Goal: Contribute content: Contribute content

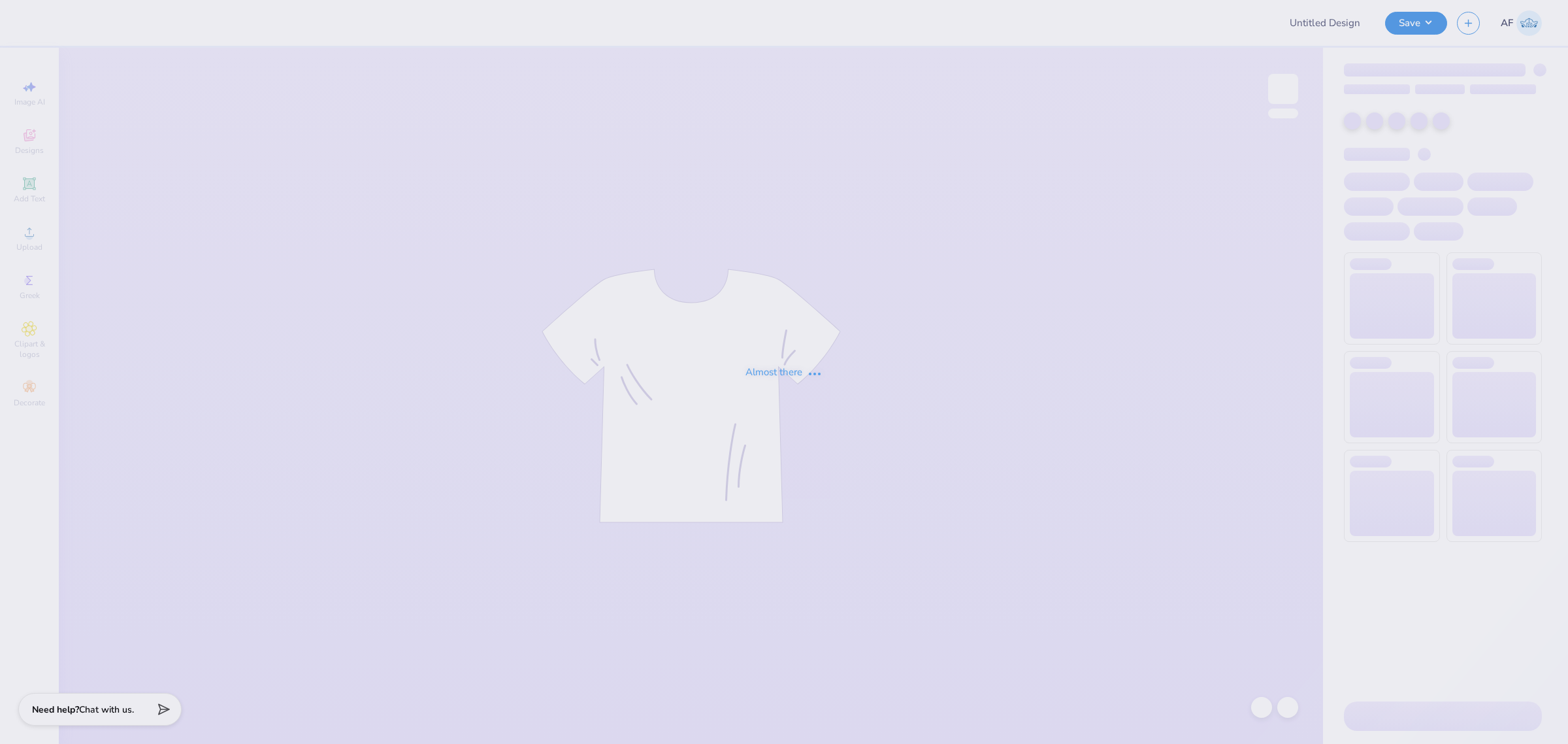
type input "SK Red Crew"
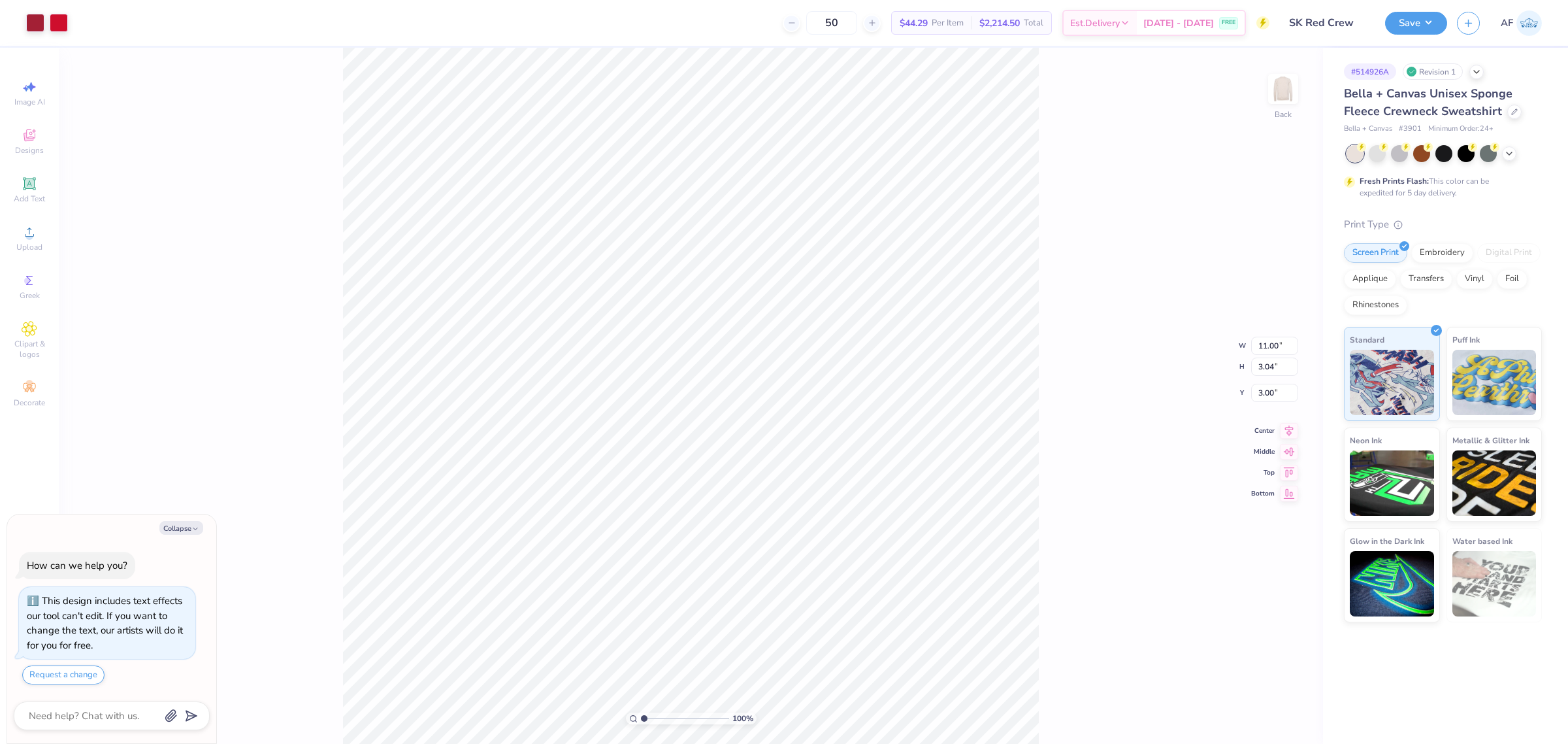
type textarea "x"
type input "0.51"
type input "0.52"
type input "5.40"
click at [706, 447] on li "Group" at bounding box center [724, 443] width 102 height 25
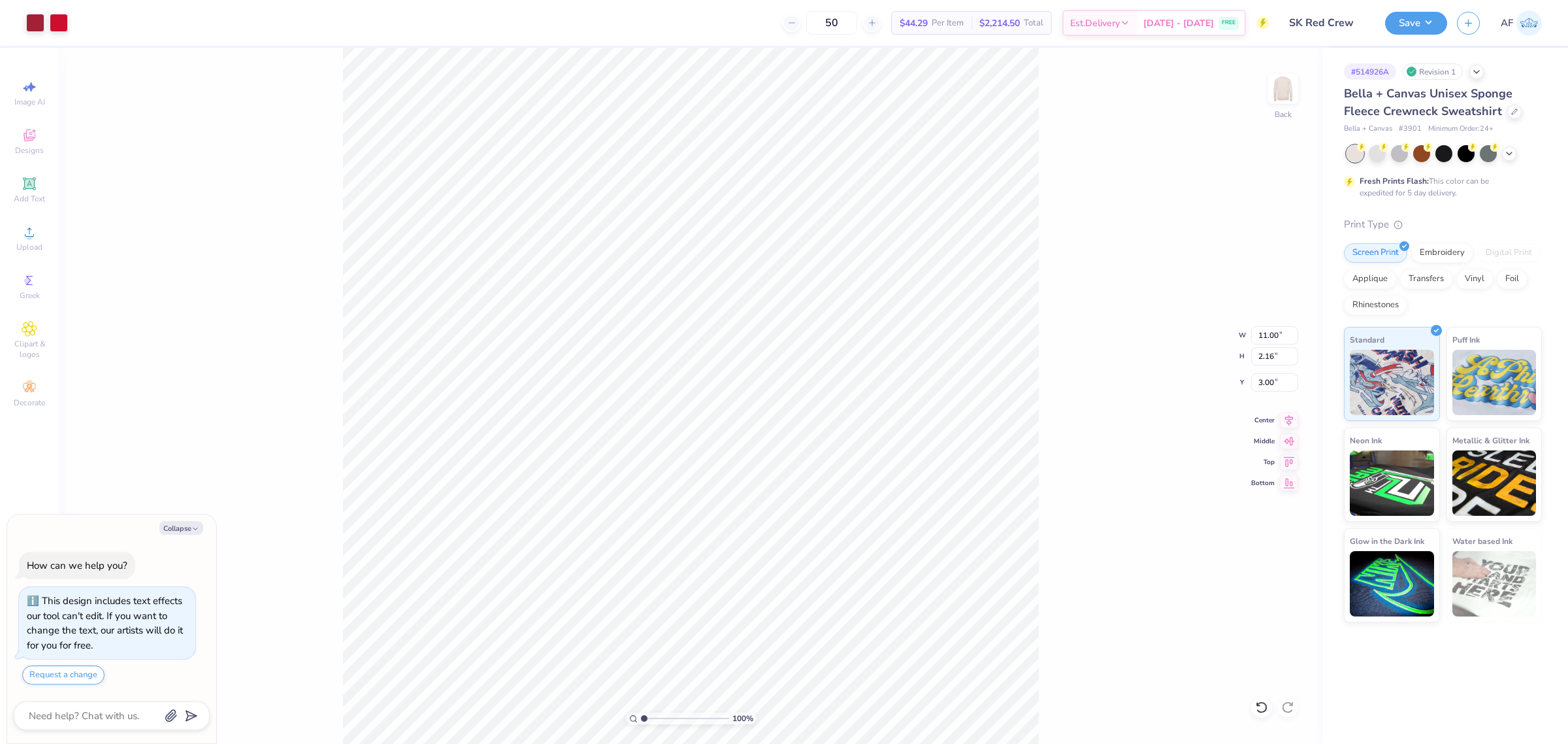
type textarea "x"
type input "0.29"
type input "0.52"
type input "5.40"
type textarea "x"
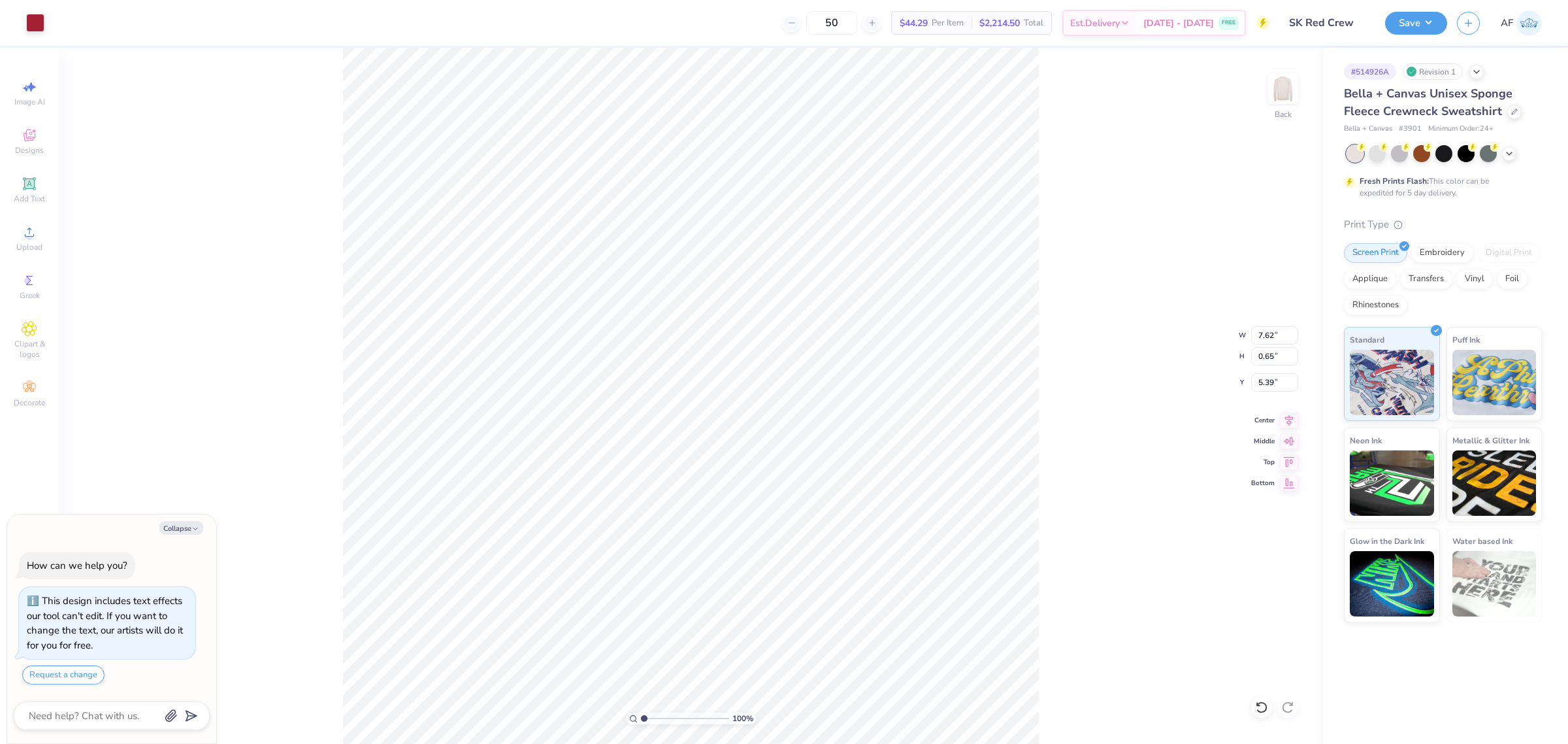
type input "11.00"
type input "2.16"
type input "3.00"
click at [1268, 334] on input "11.00" at bounding box center [1274, 335] width 47 height 18
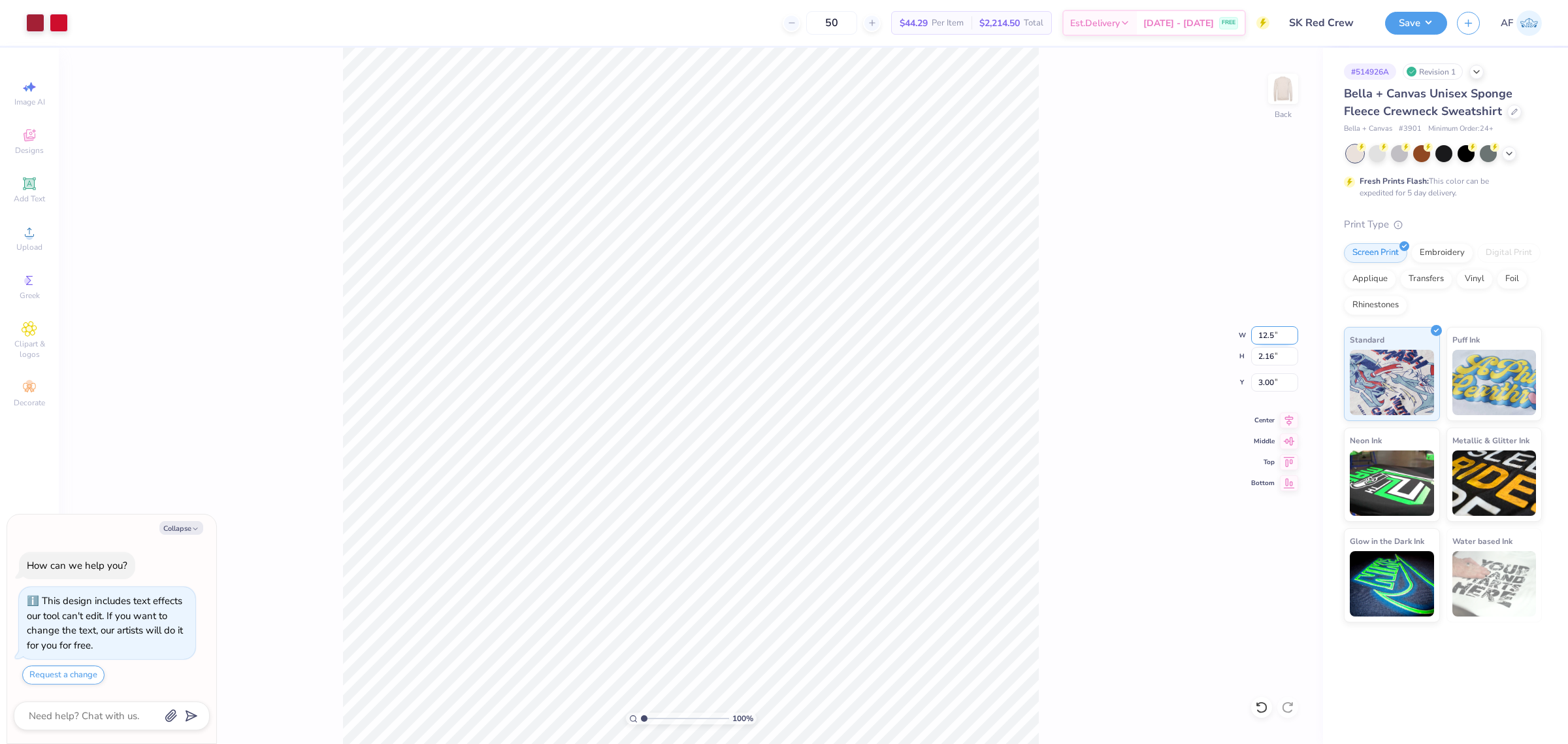
type input "12.5"
type textarea "x"
type input "12.50"
type input "2.46"
type input "2.85"
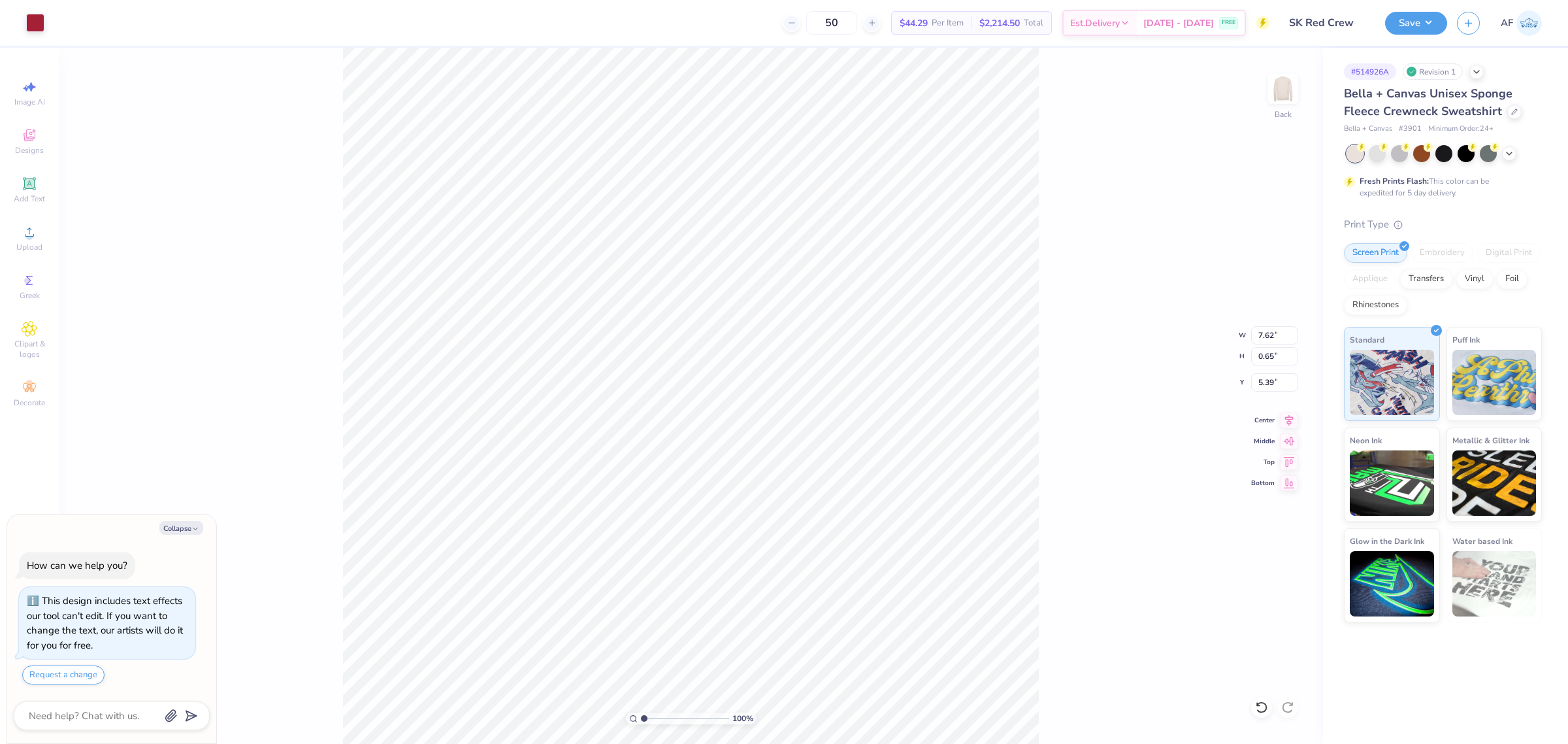
type textarea "x"
type input "5.67"
click at [727, 492] on li "Group" at bounding box center [738, 482] width 102 height 25
click at [1293, 422] on icon at bounding box center [1289, 418] width 18 height 16
type textarea "x"
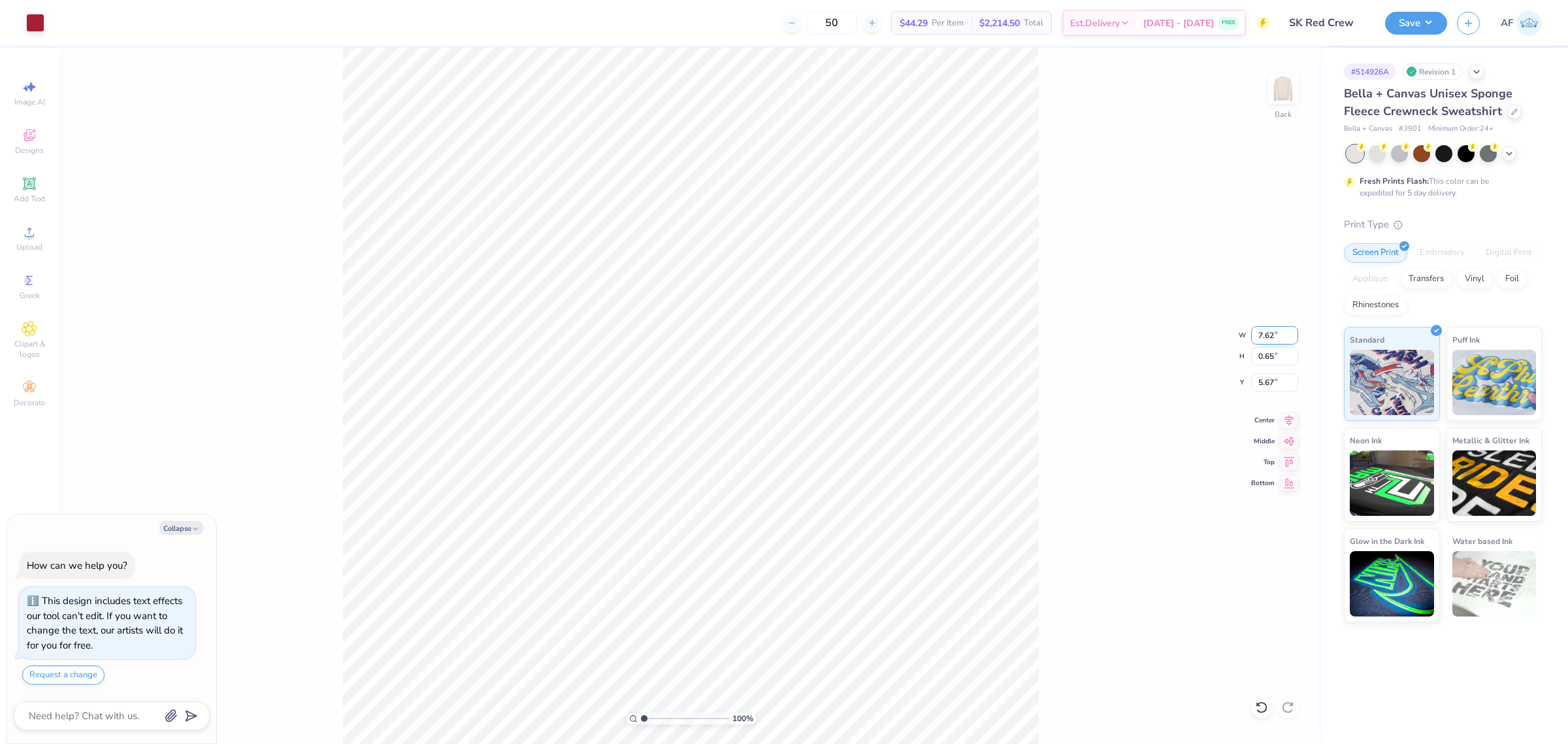
click at [1275, 334] on input "7.62" at bounding box center [1274, 335] width 47 height 18
type input "7.5"
type textarea "x"
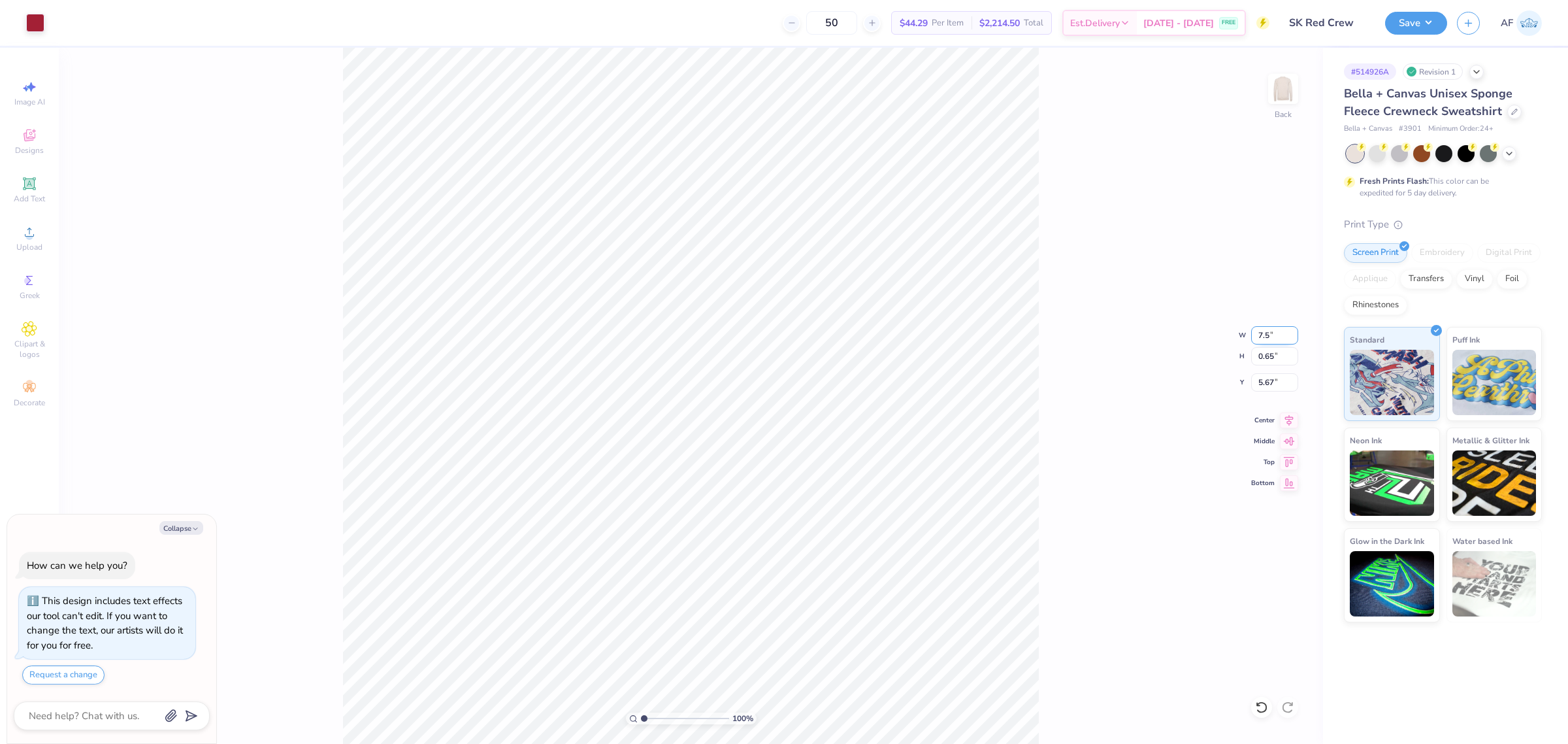
type input "7.50"
type input "0.64"
type input "5.68"
type textarea "x"
type input "12.50"
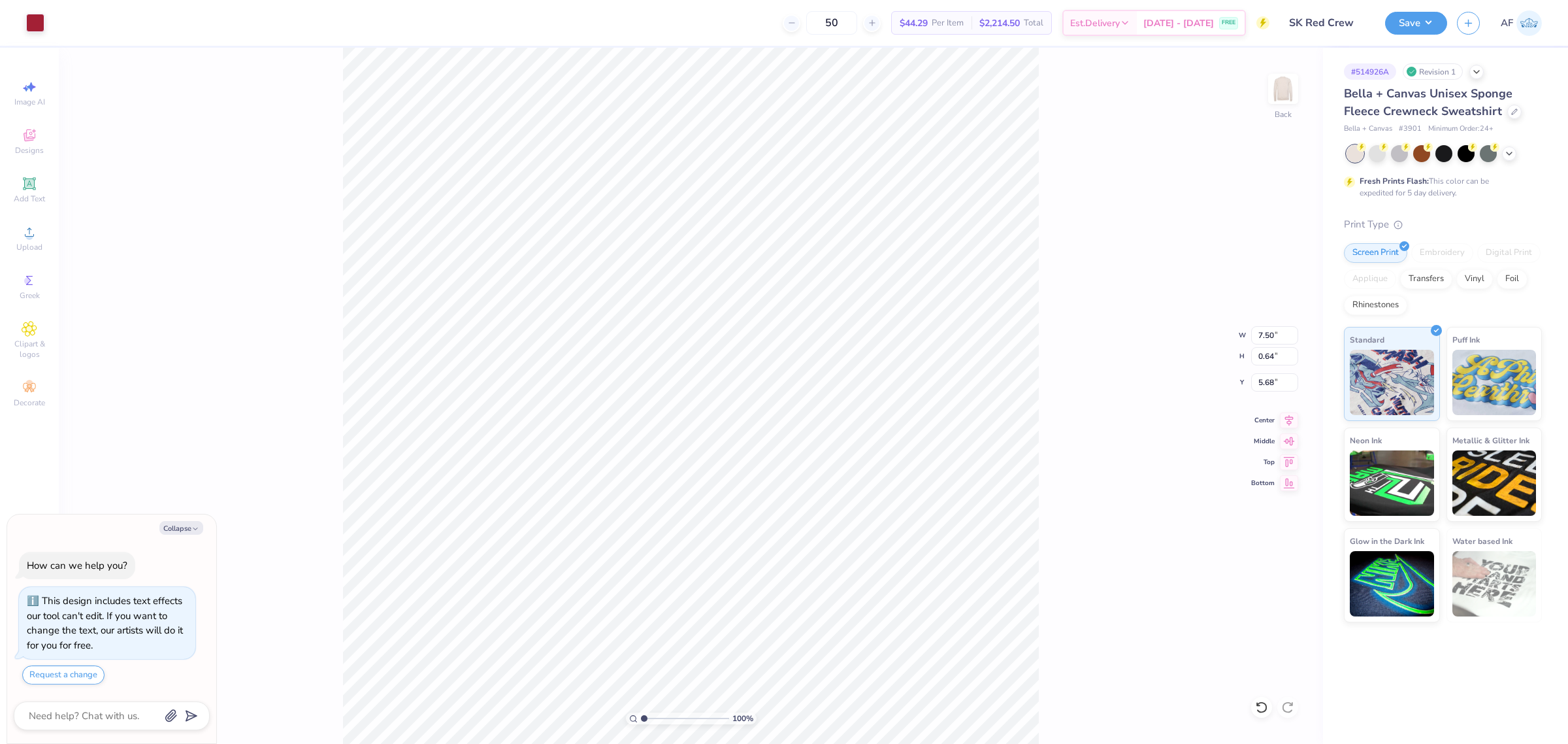
type input "2.46"
type input "2.85"
type textarea "x"
click at [1264, 386] on input "2.85" at bounding box center [1274, 382] width 47 height 18
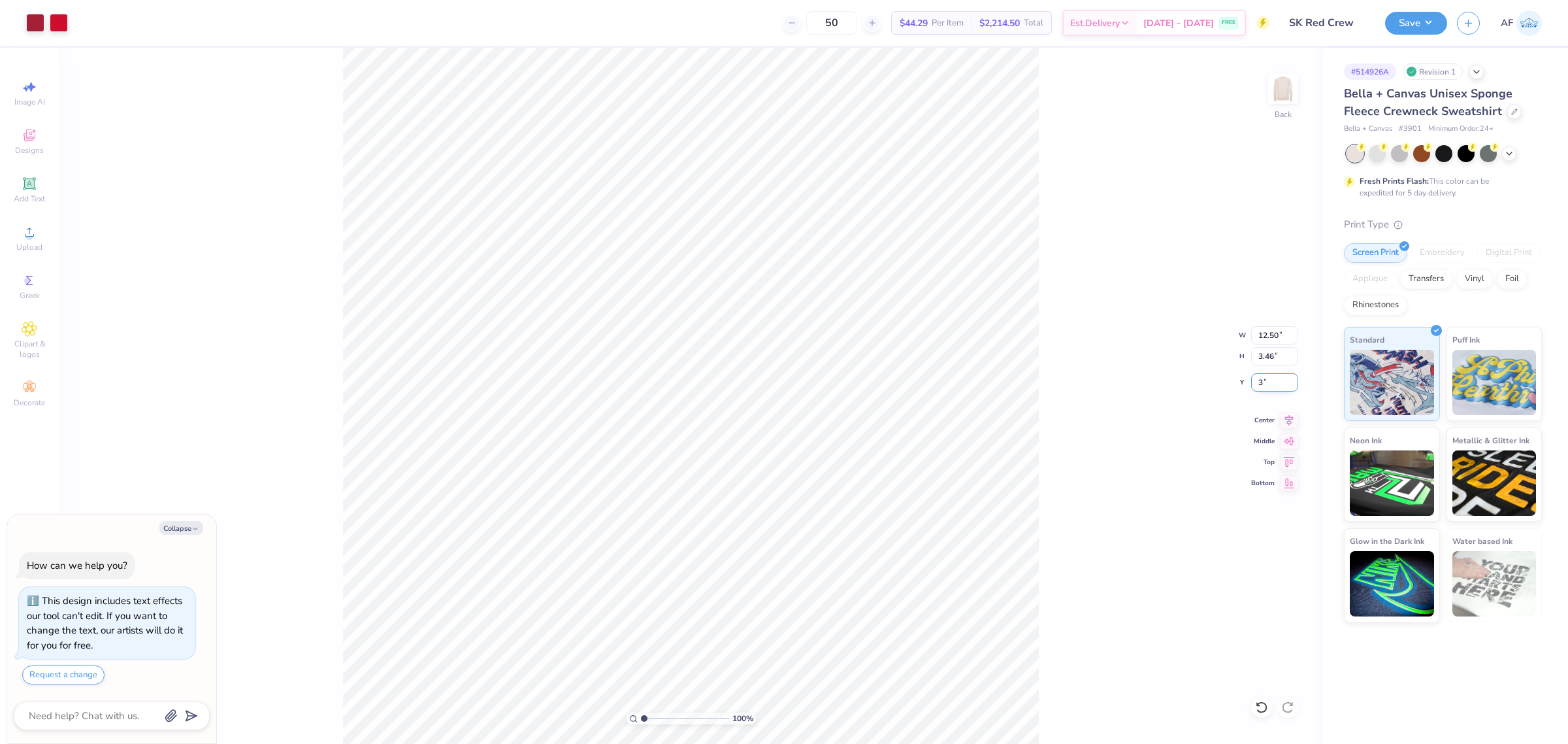
type input "3"
type textarea "x"
type input "3.00"
type textarea "x"
type input "2.30193532477902"
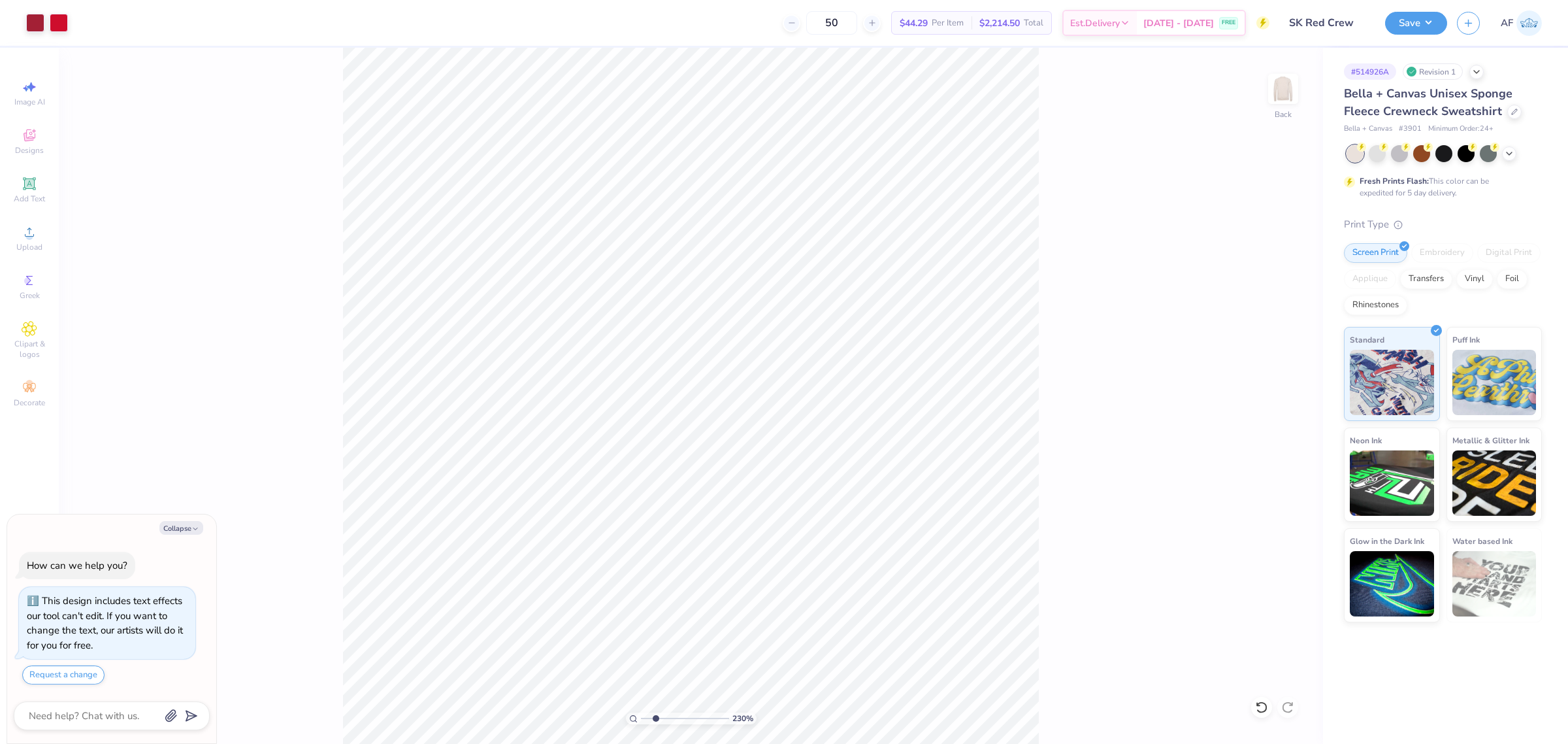
type textarea "x"
type input "2.30193532477902"
type textarea "x"
type input "2.30193532477902"
type textarea "x"
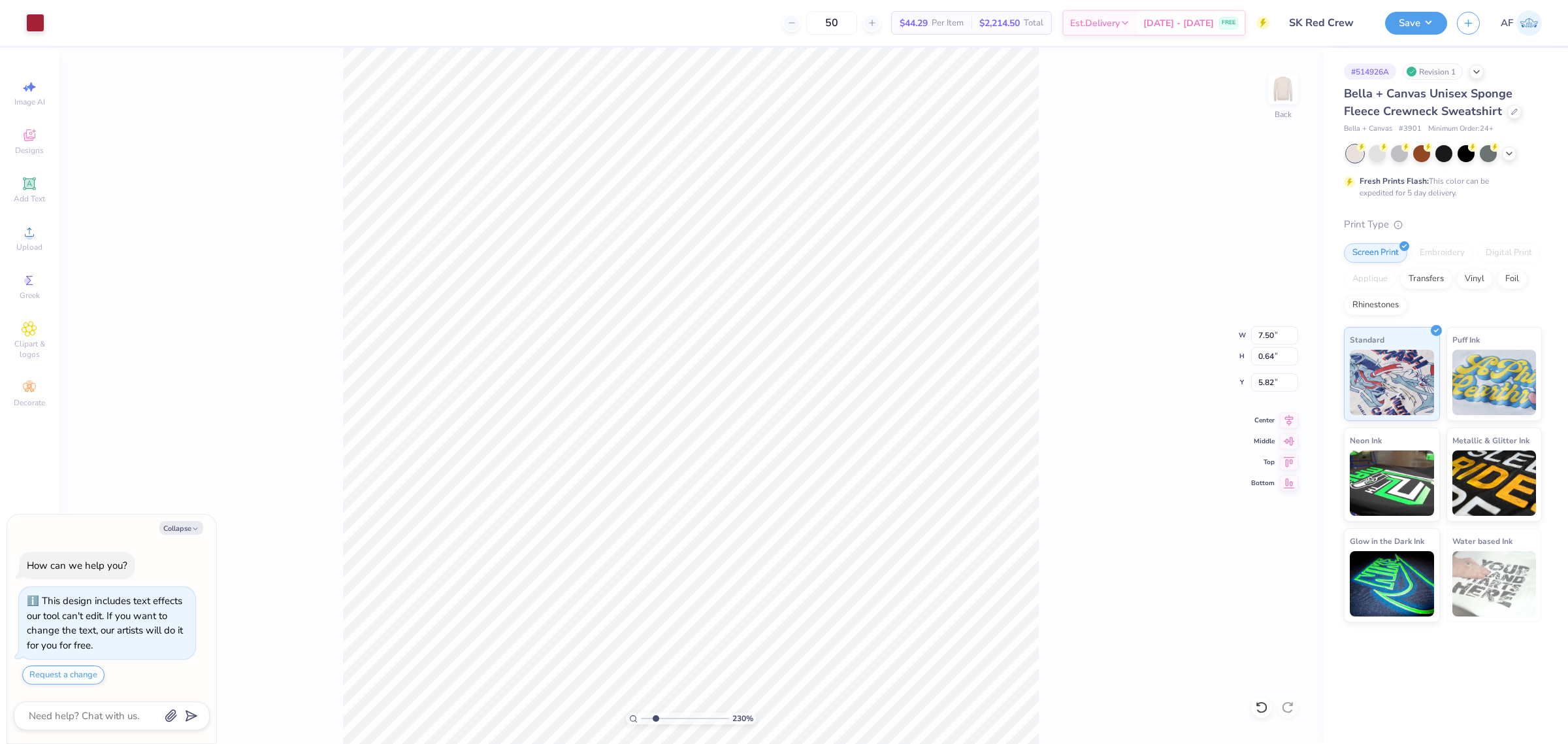
type input "2.30193532477902"
type textarea "x"
type input "2.30193532477902"
type textarea "x"
type input "2.30193532477902"
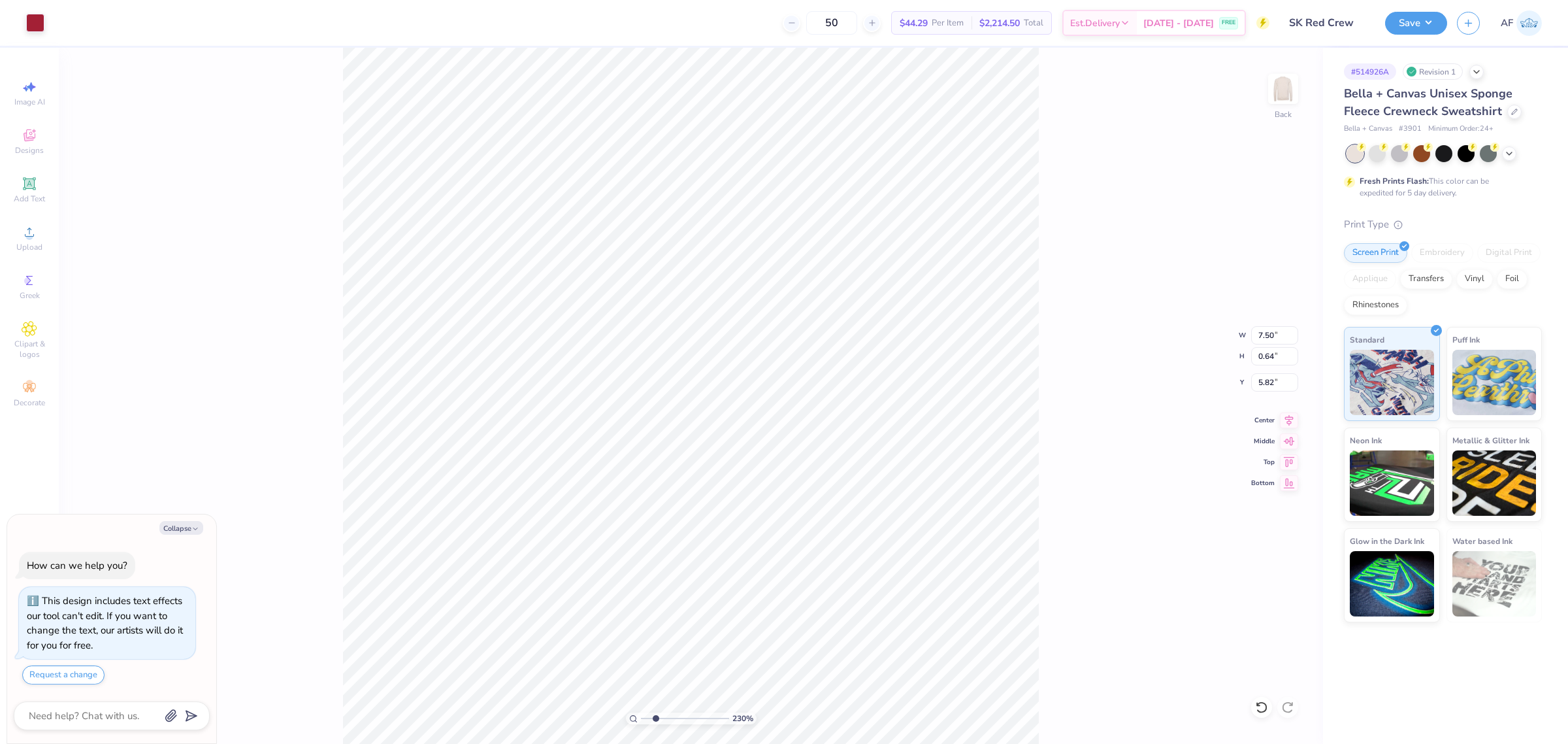
type textarea "x"
type input "2.30193532477902"
type input "6.38"
type input "0.54"
type textarea "x"
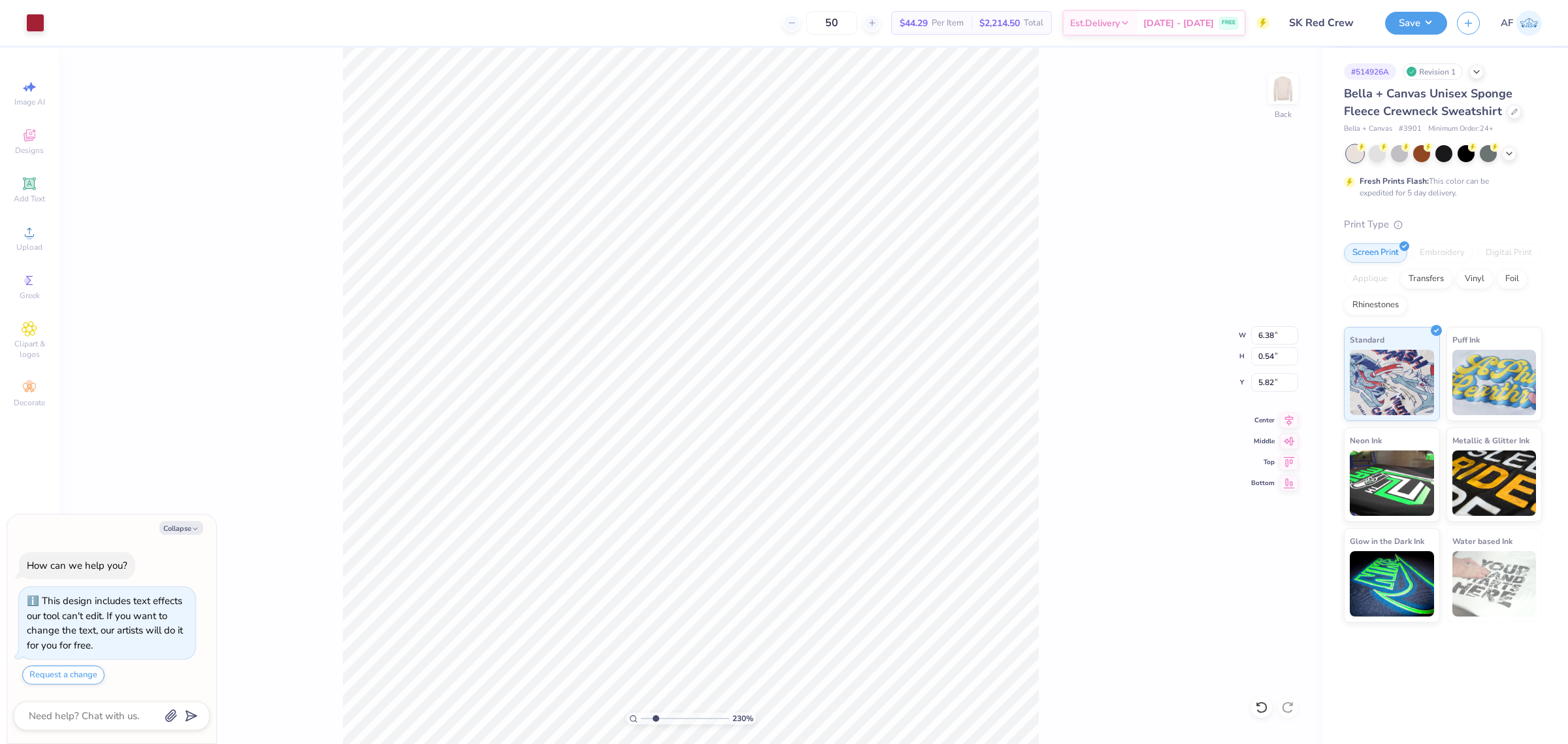
type input "2.30193532477902"
type textarea "x"
type input "2.30193532477902"
type input "5.03"
type textarea "x"
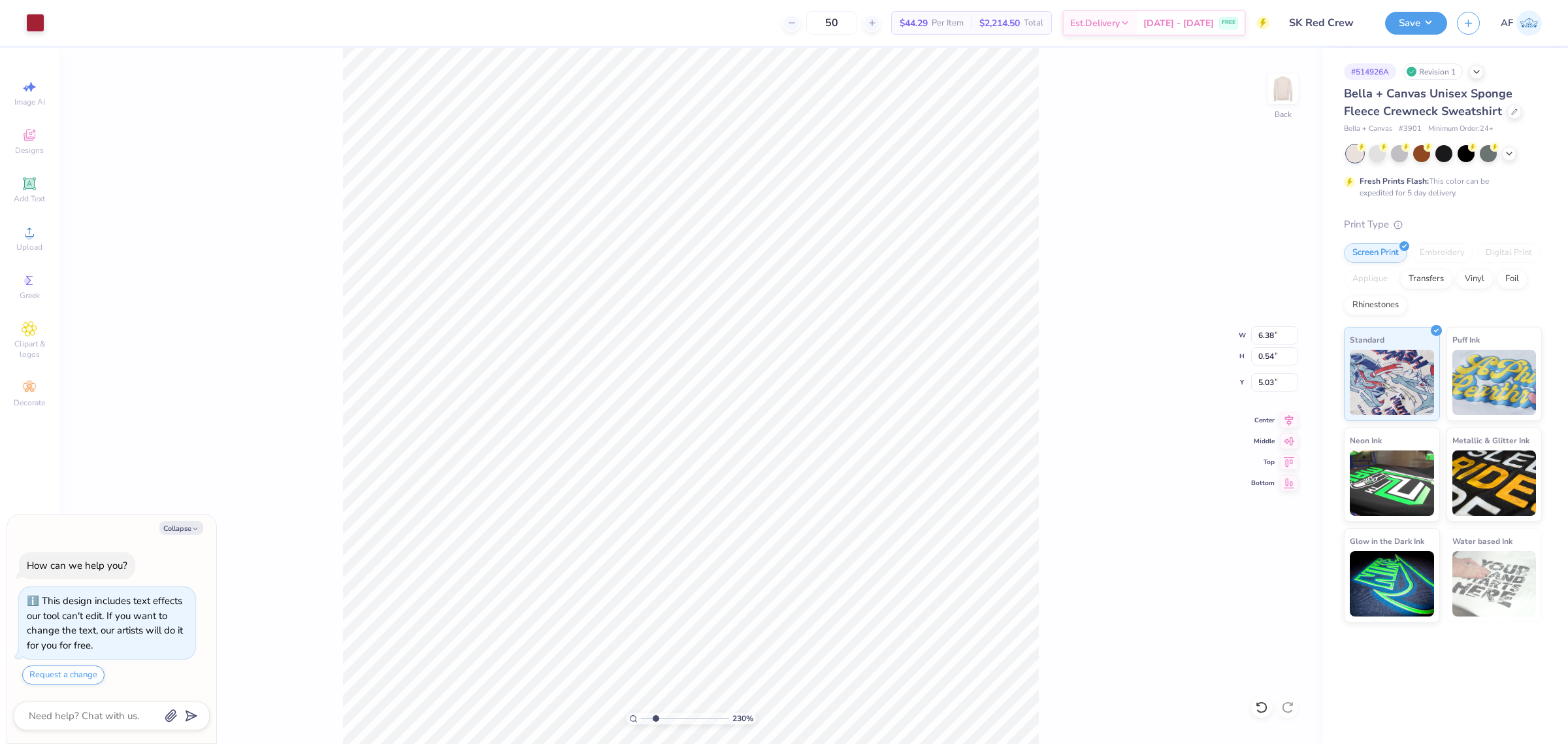
type input "2.30193532477902"
type textarea "x"
type input "2.30193532477902"
type textarea "x"
type input "2.30193532477902"
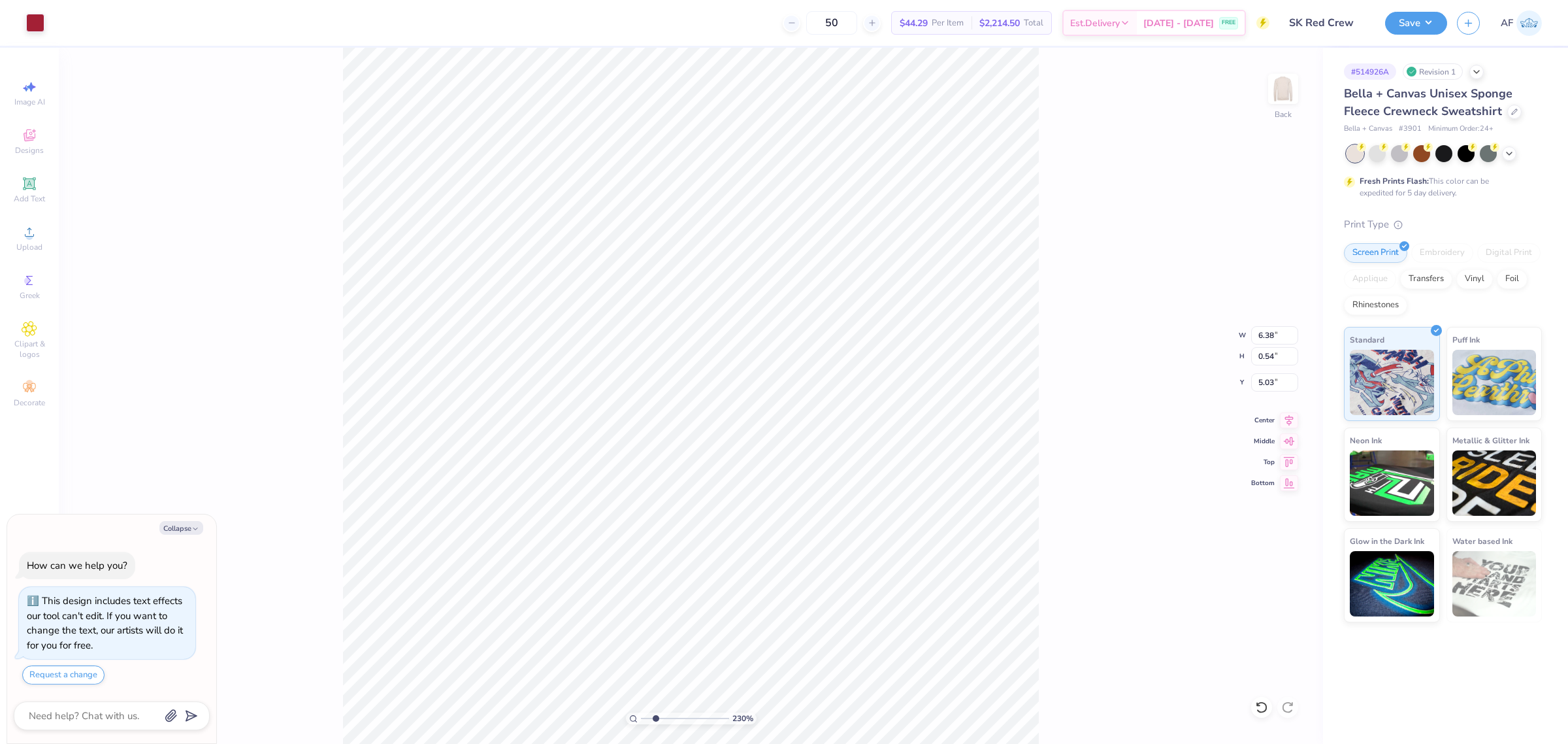
type textarea "x"
type input "2.30193532477902"
type input "6.08"
type input "0.52"
type textarea "x"
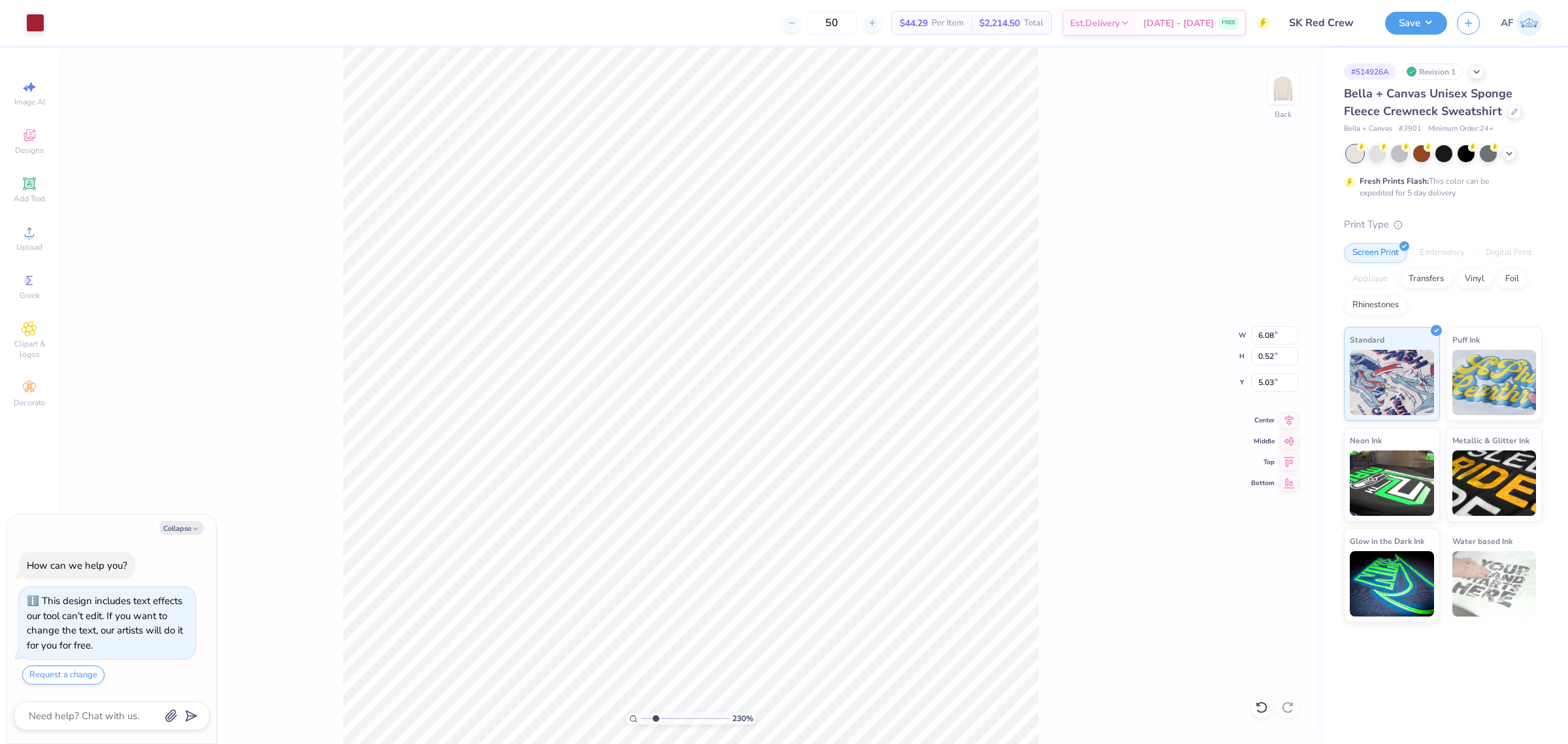
type input "2.30193532477902"
type textarea "x"
type input "2.30193532477902"
type input "5.20"
type textarea "x"
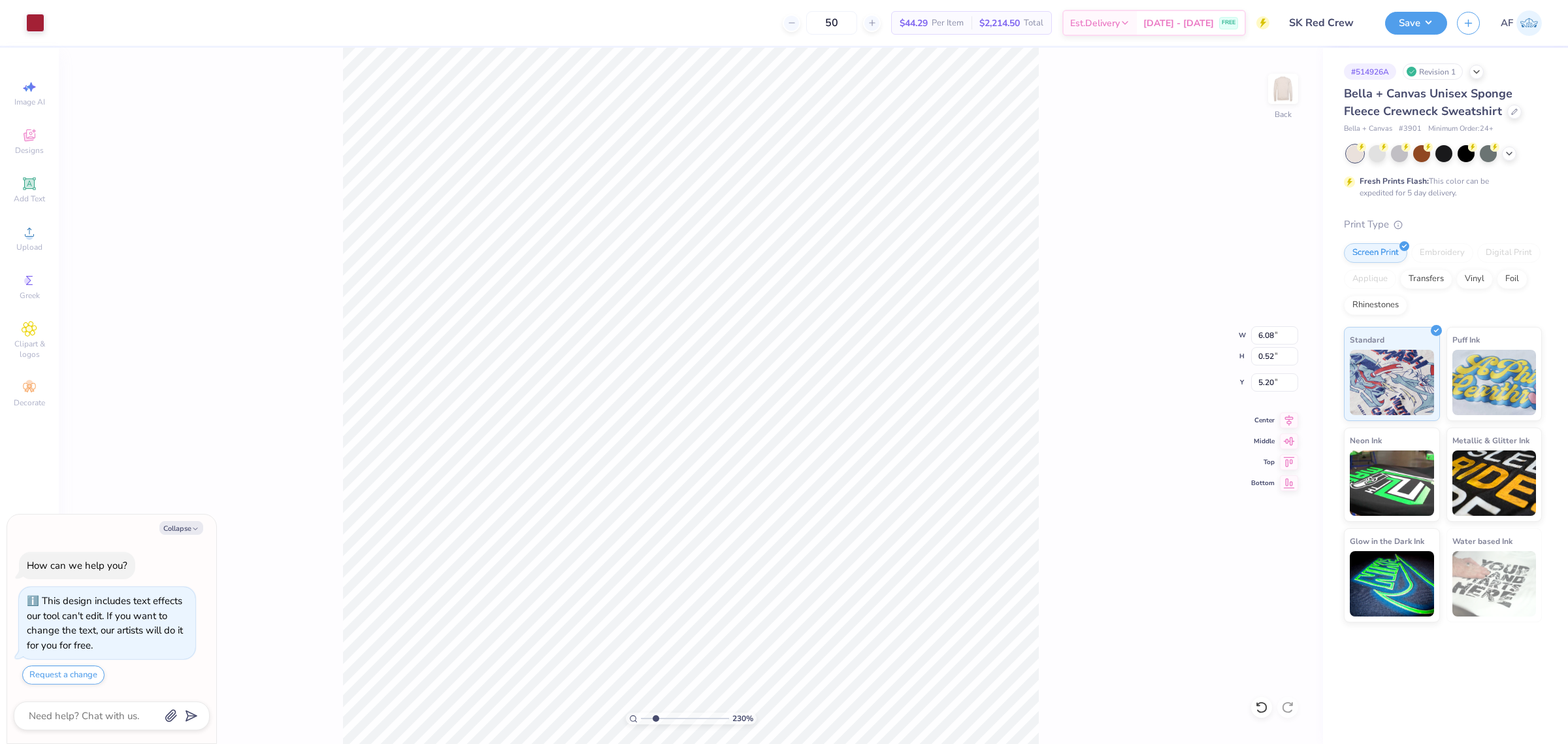
type input "2.30193532477902"
type textarea "x"
type input "1.23175200926507"
type textarea "x"
type input "1.23175200926507"
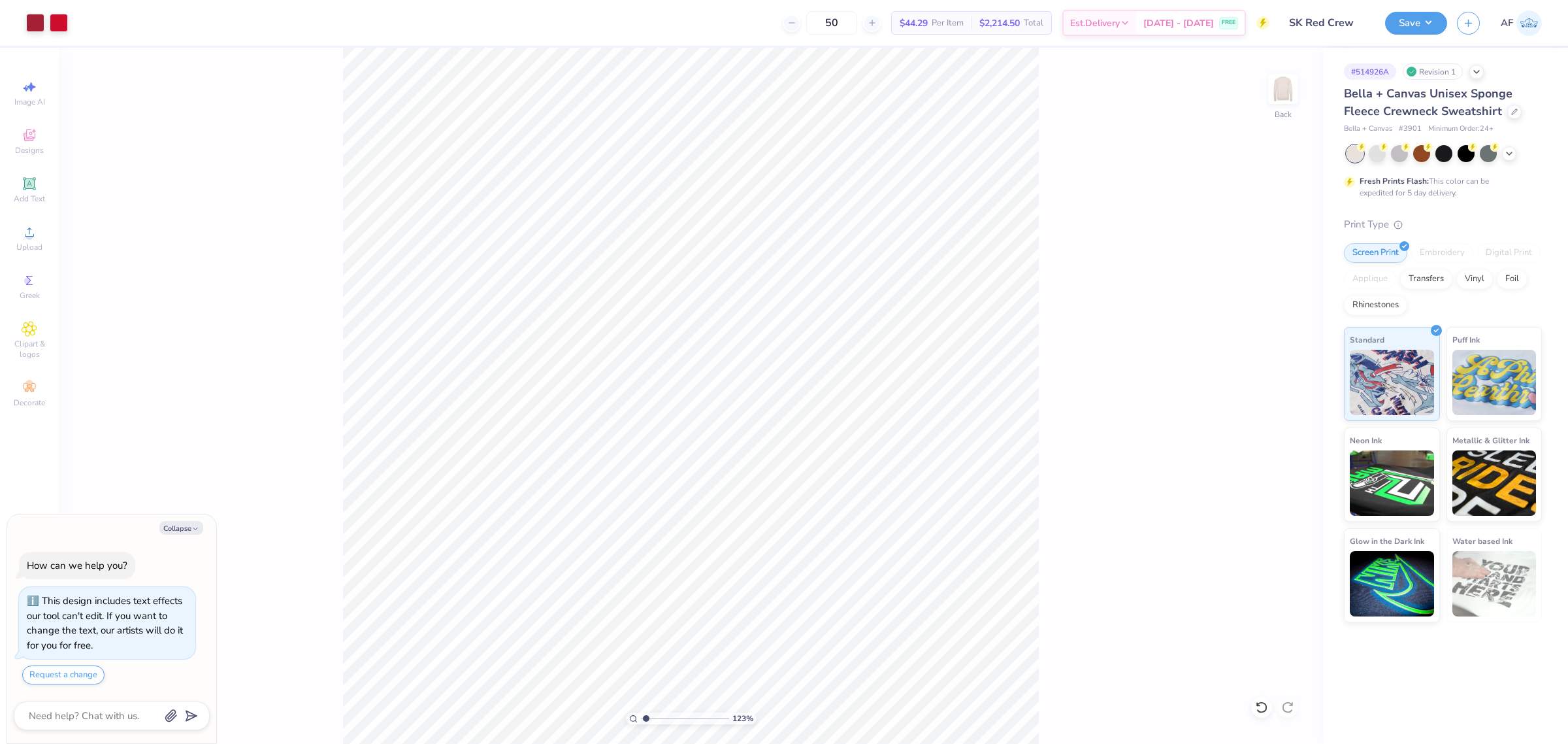
type textarea "x"
type input "1.23175200926507"
type textarea "x"
type input "1.23175200926507"
type input "5.46"
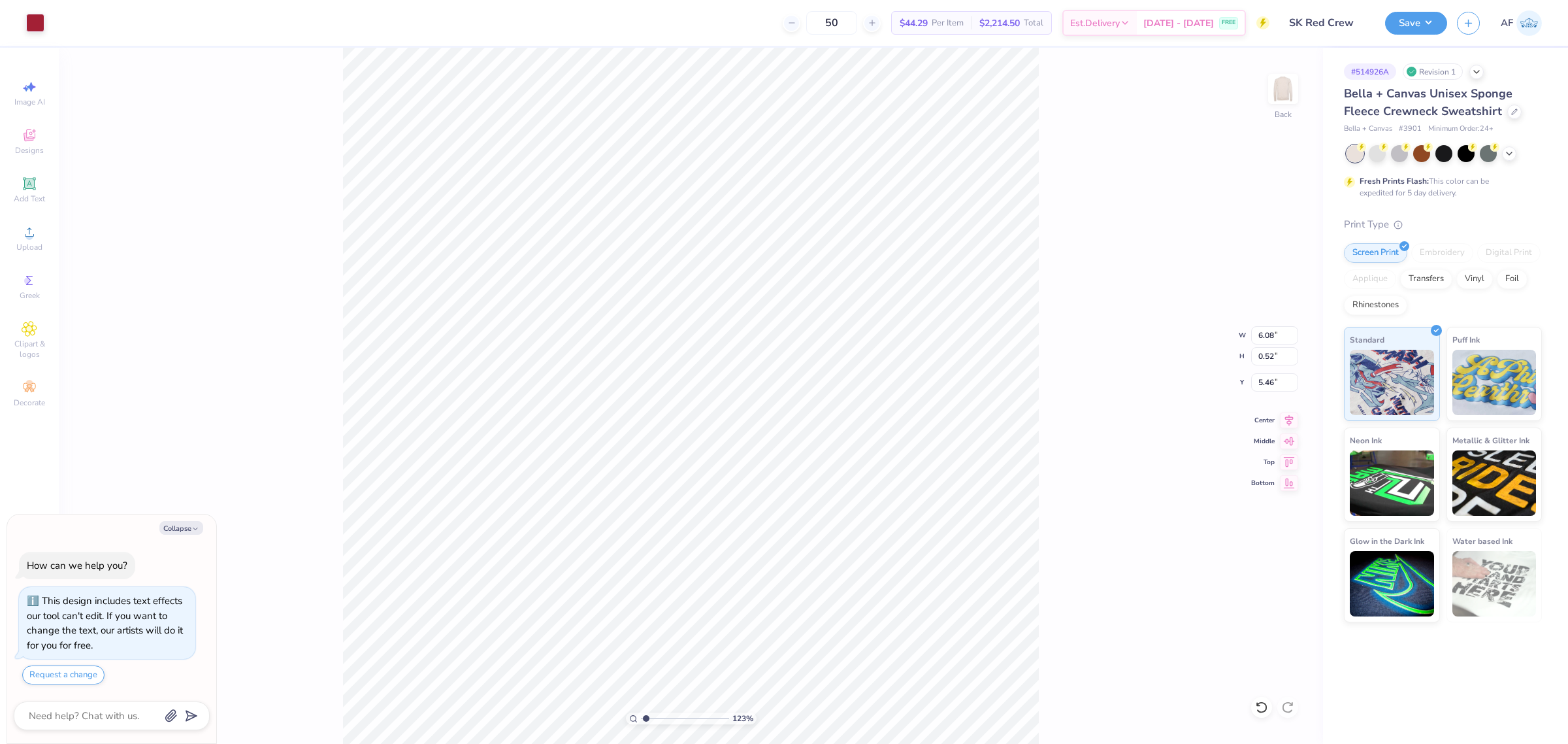
type textarea "x"
type input "1.23175200926507"
click at [1266, 332] on input "6.08" at bounding box center [1274, 335] width 47 height 18
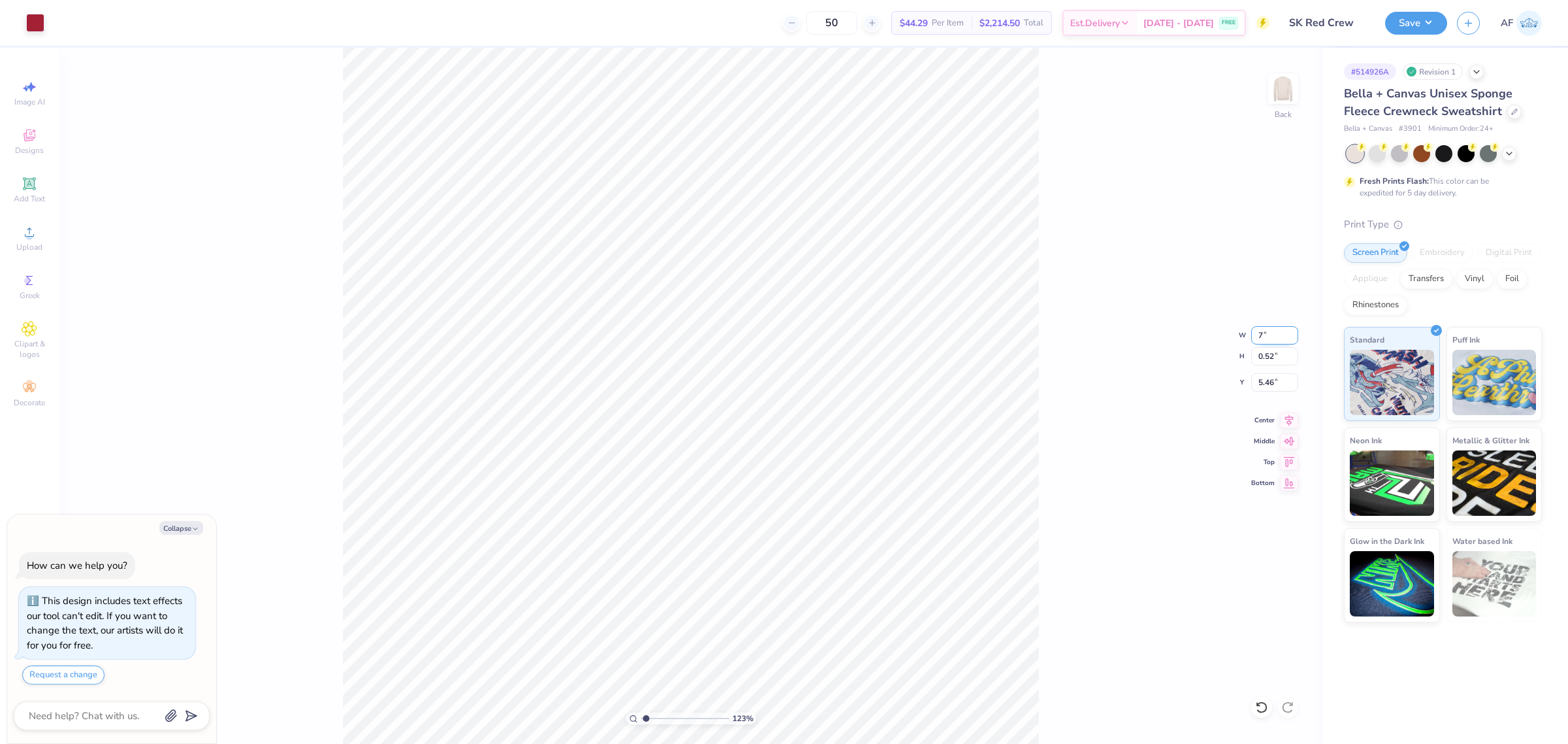
type input "7"
type textarea "x"
type input "1.23175200926507"
type input "7.00"
type input "0.60"
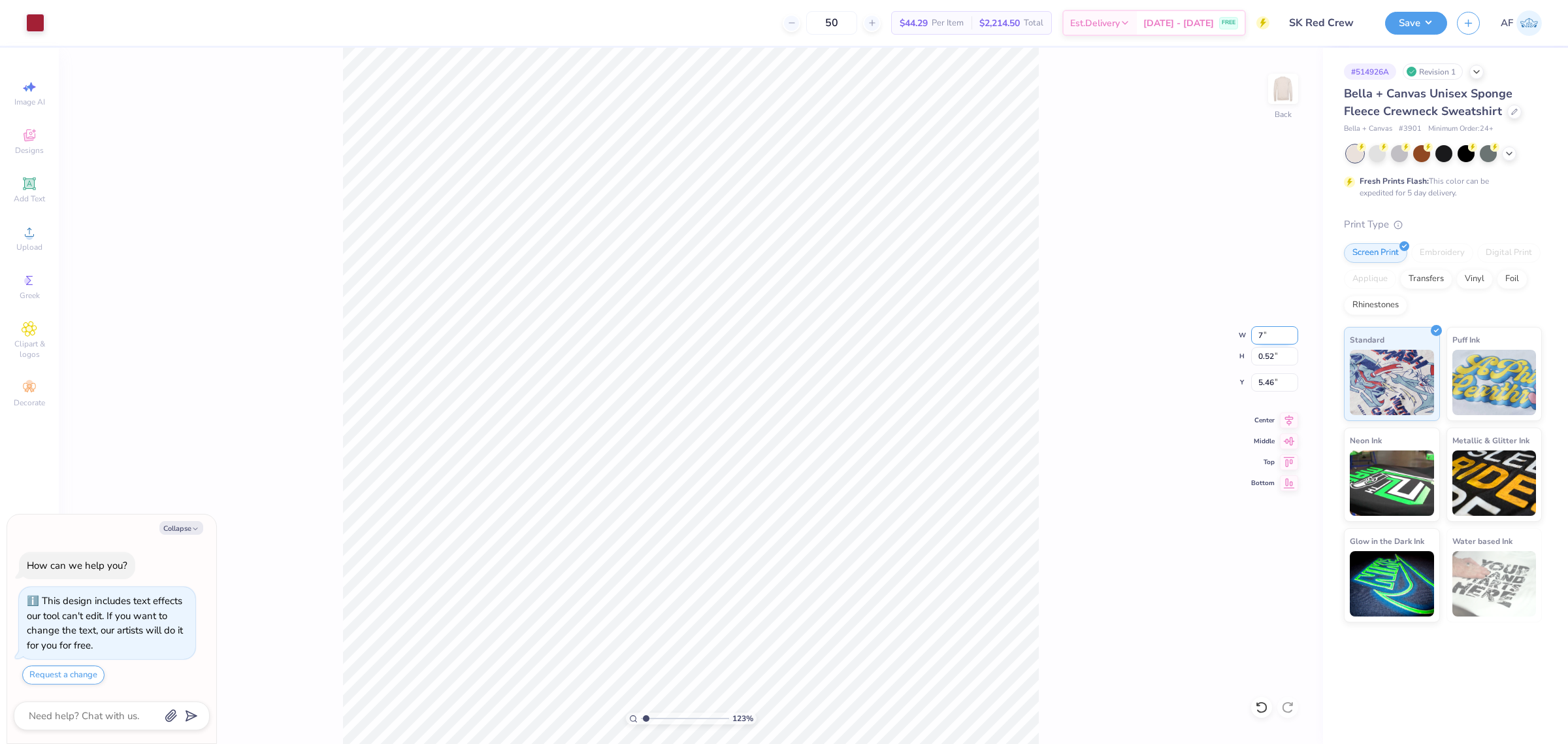
type input "5.42"
type textarea "x"
type input "1.23175200926507"
type textarea "x"
type input "1.23175200926507"
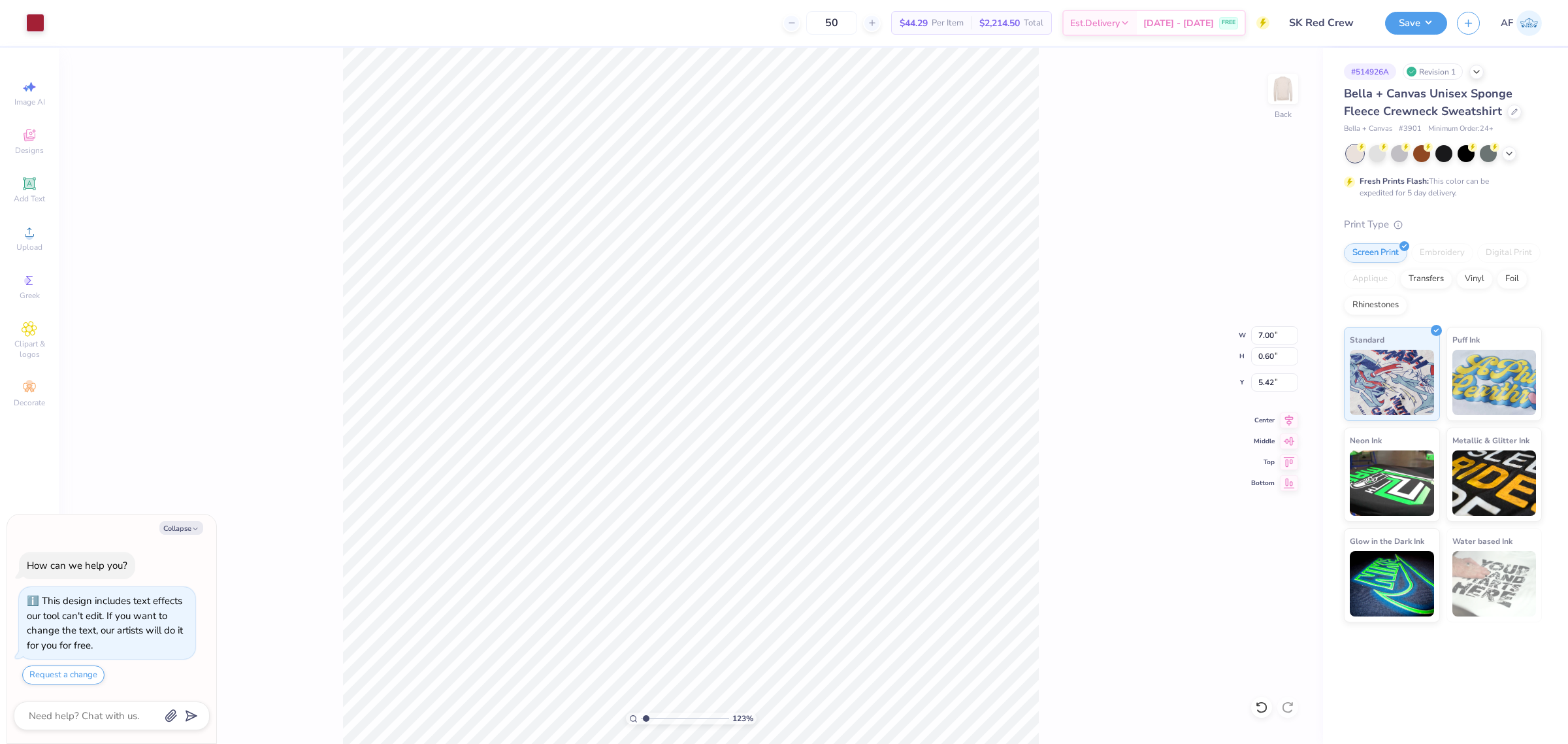
type textarea "x"
type input "1.23175200926507"
click at [1290, 419] on icon at bounding box center [1289, 419] width 8 height 11
type textarea "x"
type input "1.23175200926507"
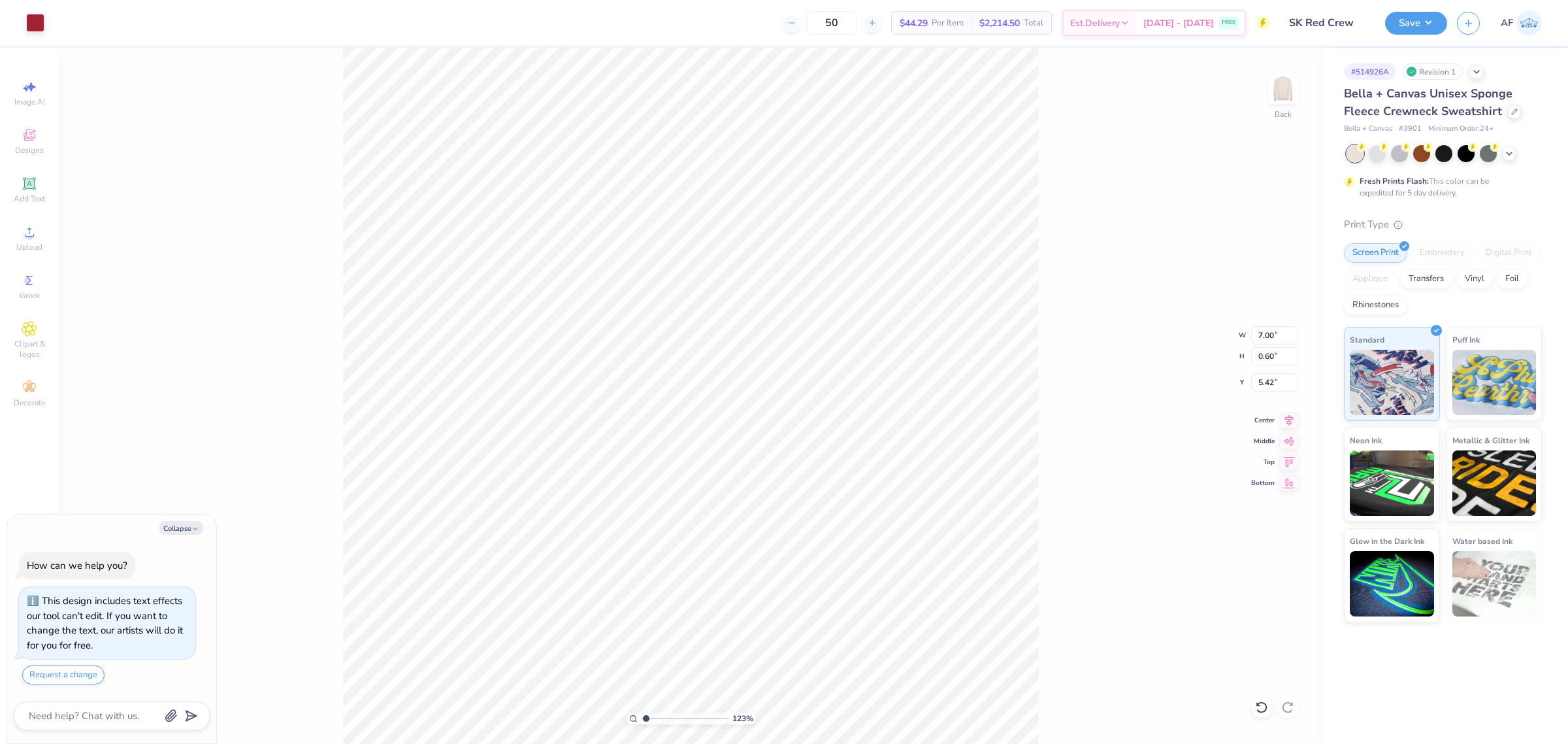
type textarea "x"
type input "1.23175200926507"
type textarea "x"
type input "1.23175200926507"
type textarea "x"
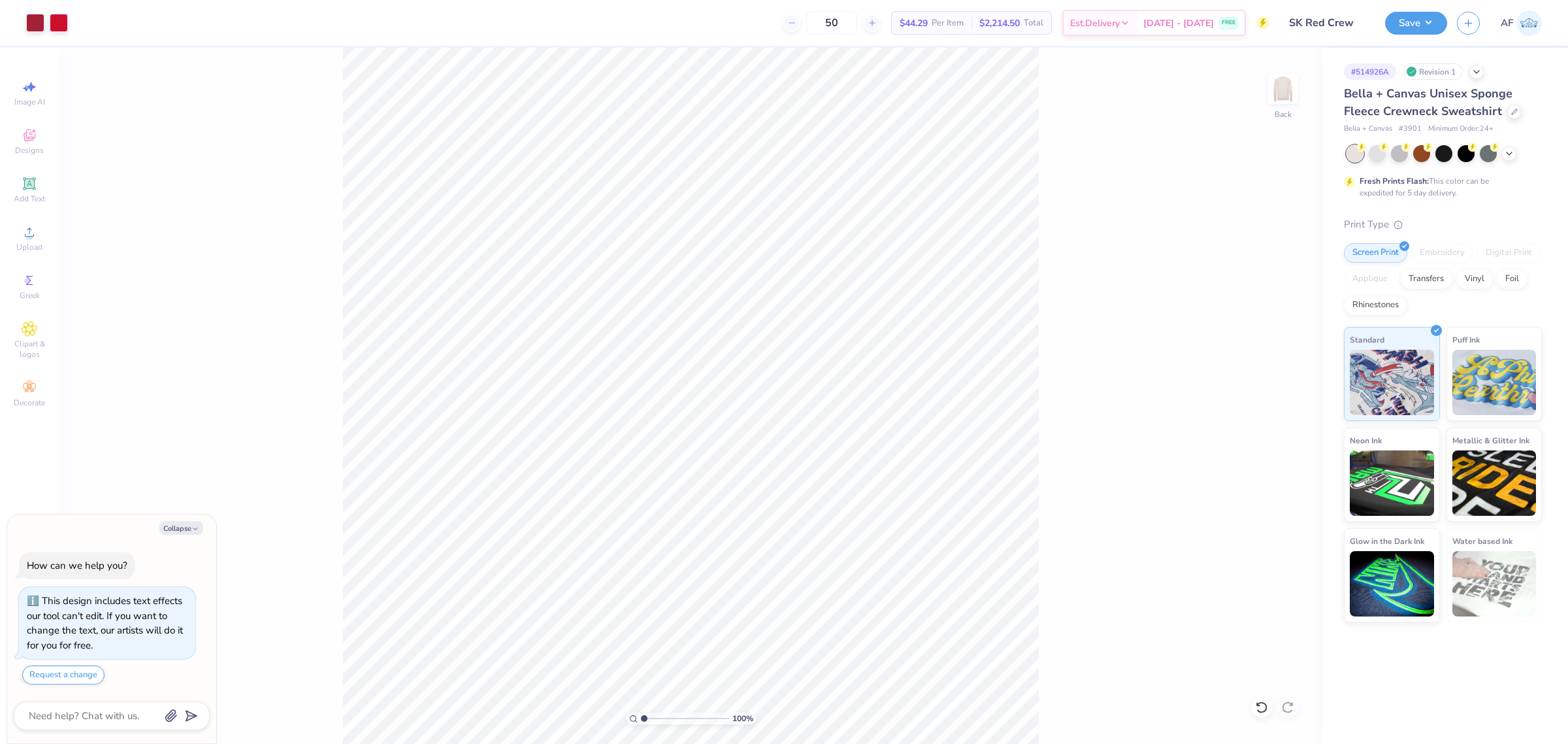
type input "1.23175200926507"
click at [272, 341] on div "123 % Back" at bounding box center [690, 396] width 1264 height 696
type textarea "x"
type input "1.23175200926507"
type textarea "x"
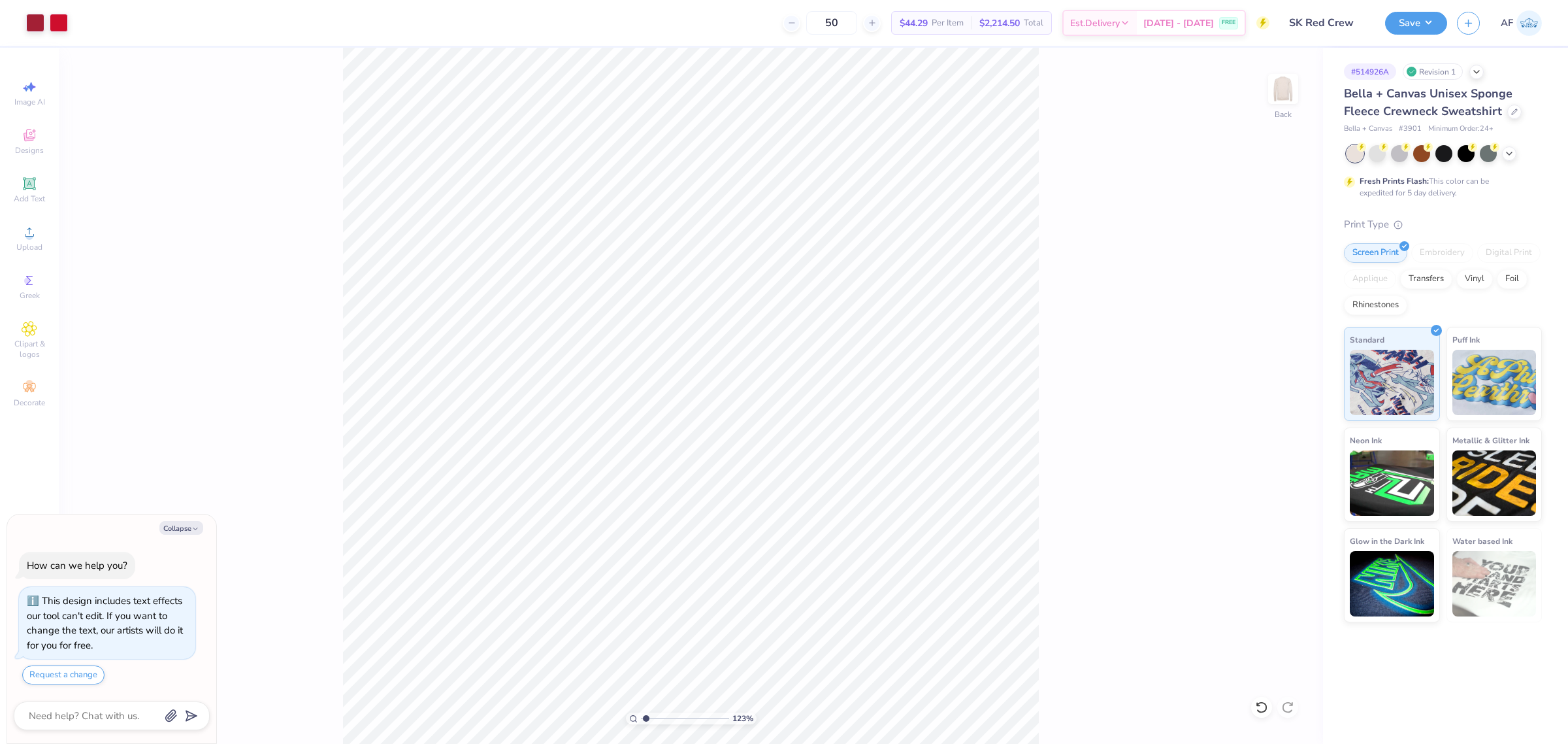
type input "1.23175200926507"
type textarea "x"
type input "1.23175200926507"
type textarea "x"
type input "1.23175200926507"
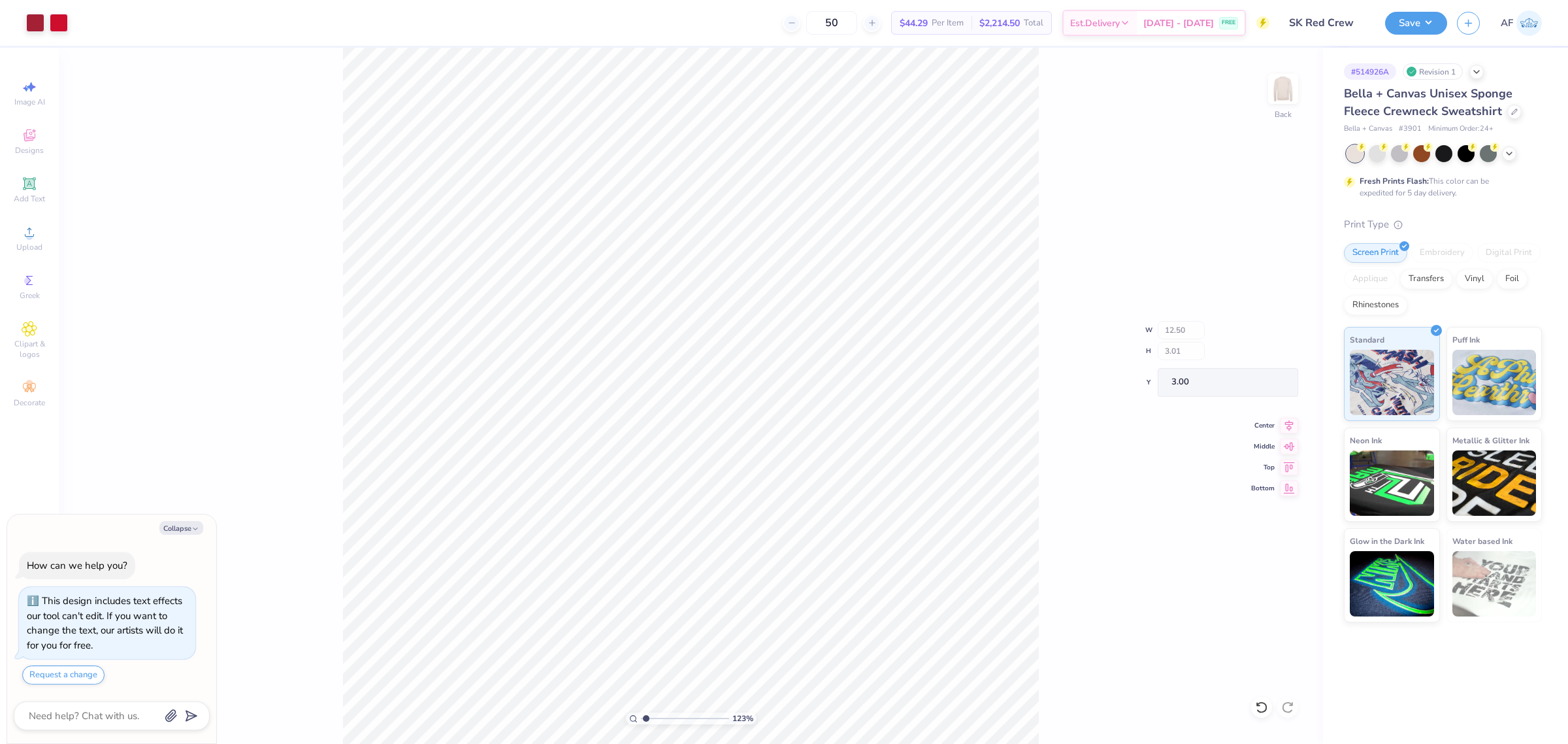
type textarea "x"
type input "2.8354134614948"
type textarea "x"
type input "2.8354134614948"
type input "5.41"
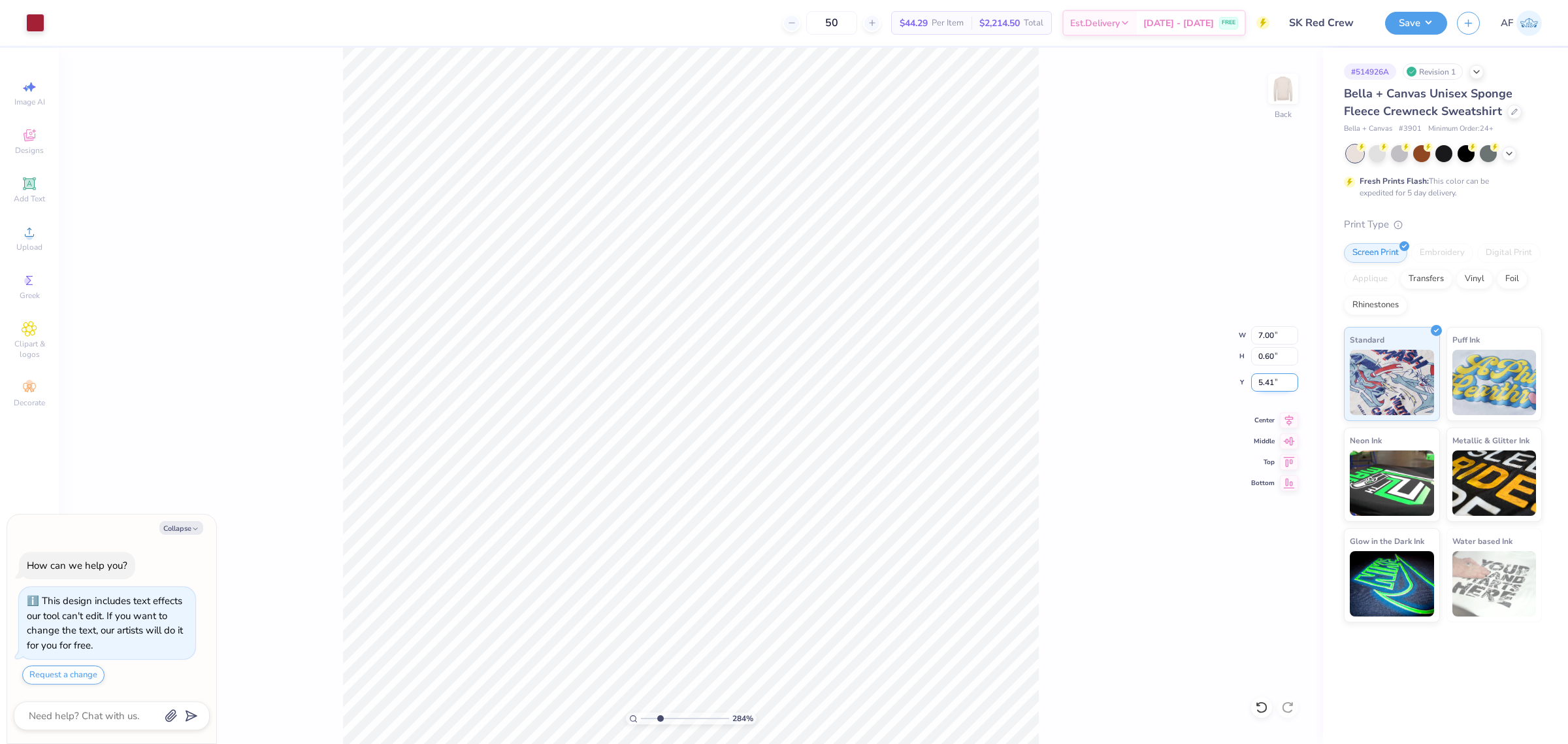
click at [1292, 386] on input "5.41" at bounding box center [1274, 382] width 47 height 18
type textarea "x"
type input "2.8354134614948"
type textarea "x"
type input "2.8354134614948"
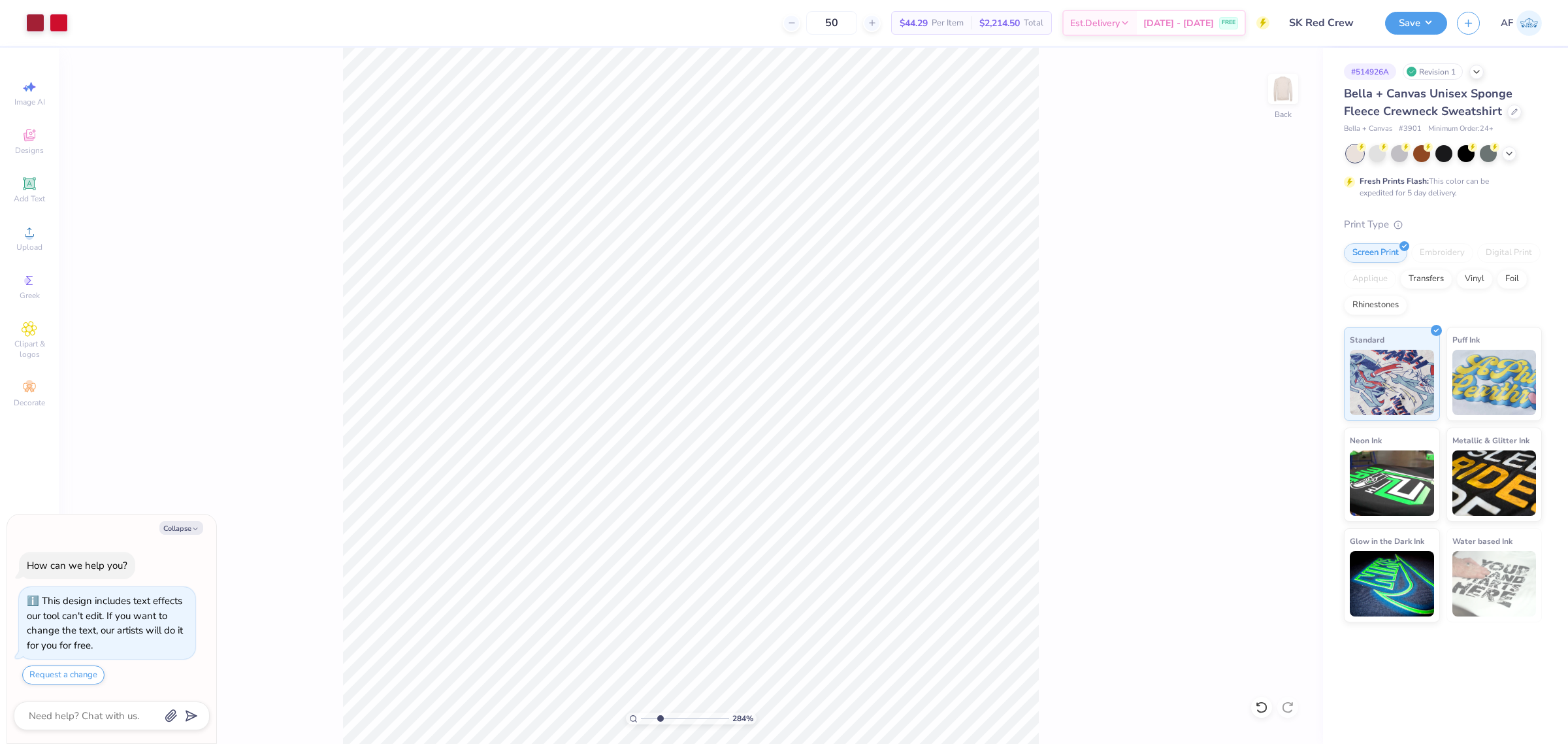
type textarea "x"
type input "1.51721301232853"
type textarea "x"
type input "1.51721301232853"
click at [1026, 298] on div "152 % Back W 12.50 12.50 " H 3.01 3.01 " Y 3.00 3.00 " Center Middle Top Bottom" at bounding box center [690, 396] width 1264 height 696
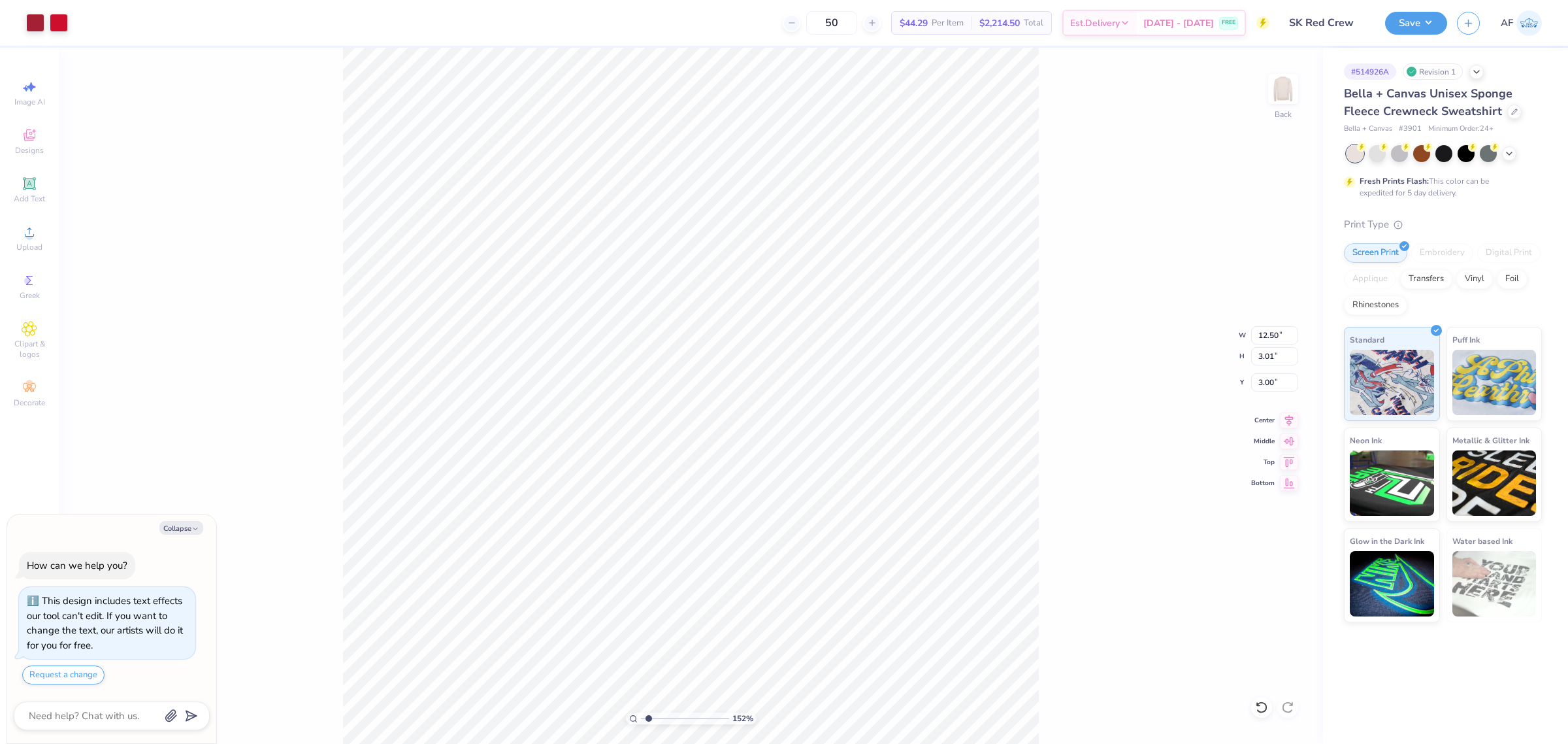
type textarea "x"
type input "1.51721301232853"
type textarea "x"
type input "1.51721301232853"
drag, startPoint x: 1265, startPoint y: 383, endPoint x: 1308, endPoint y: 383, distance: 43.0
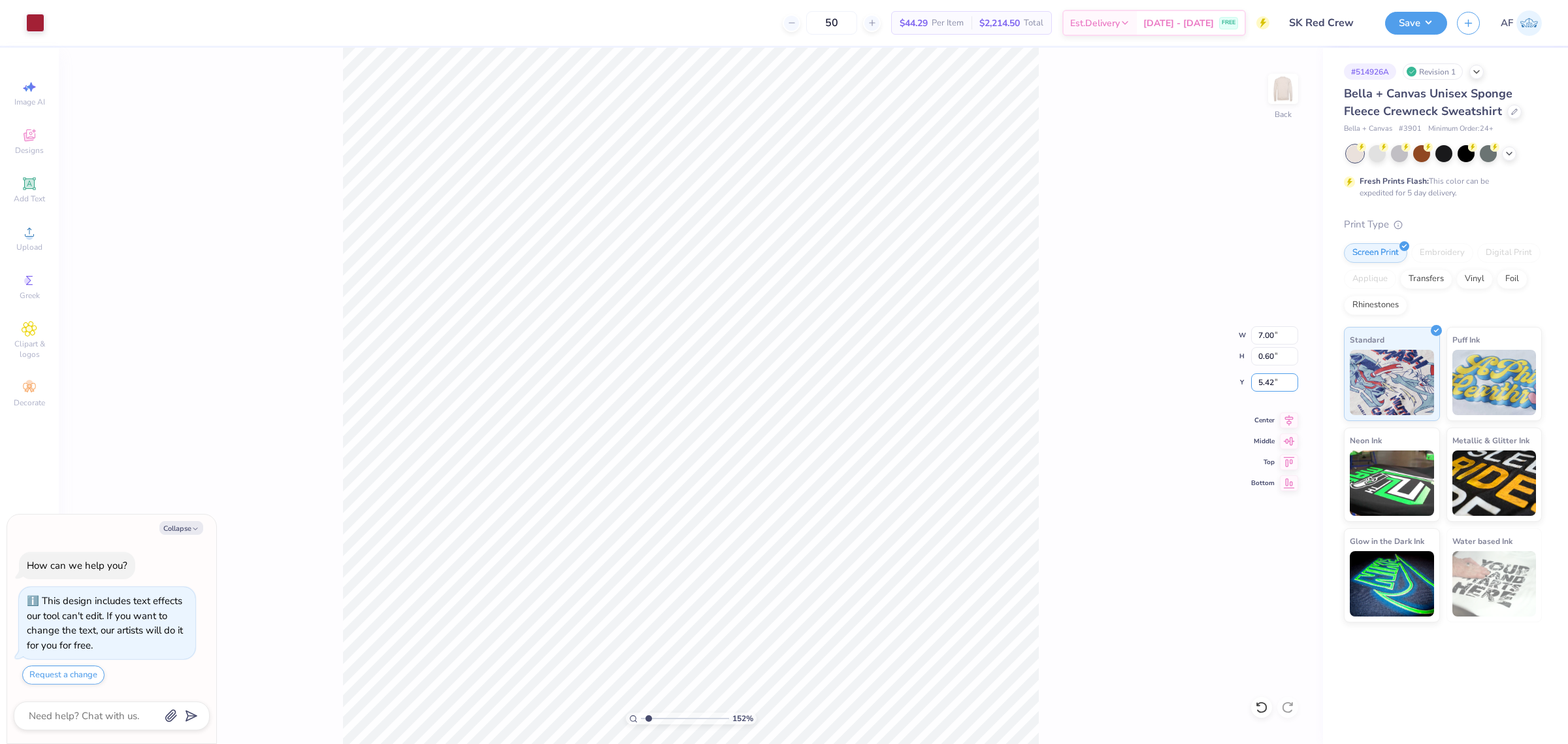
click at [1308, 383] on div "152 % Back W 7.00 7.00 " H 0.60 0.60 " Y 5.42 5.42 " Center Middle Top Bottom" at bounding box center [690, 396] width 1264 height 696
type textarea "x"
type input "1.51721301232853"
type textarea "x"
type input "1.51721301232853"
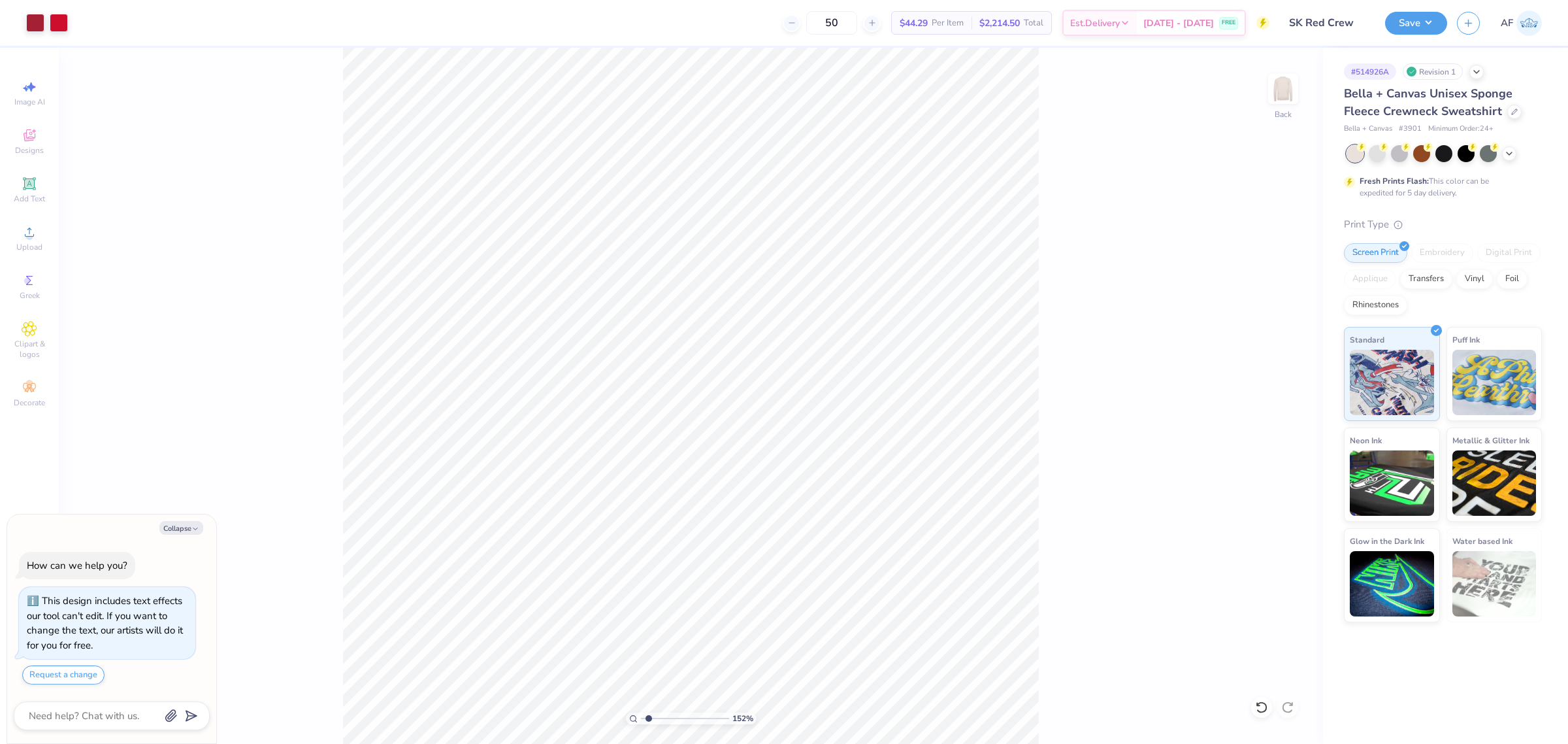
type textarea "x"
type input "1.51721301232853"
click at [1261, 376] on input "5.42" at bounding box center [1274, 382] width 47 height 18
type input "5.41"
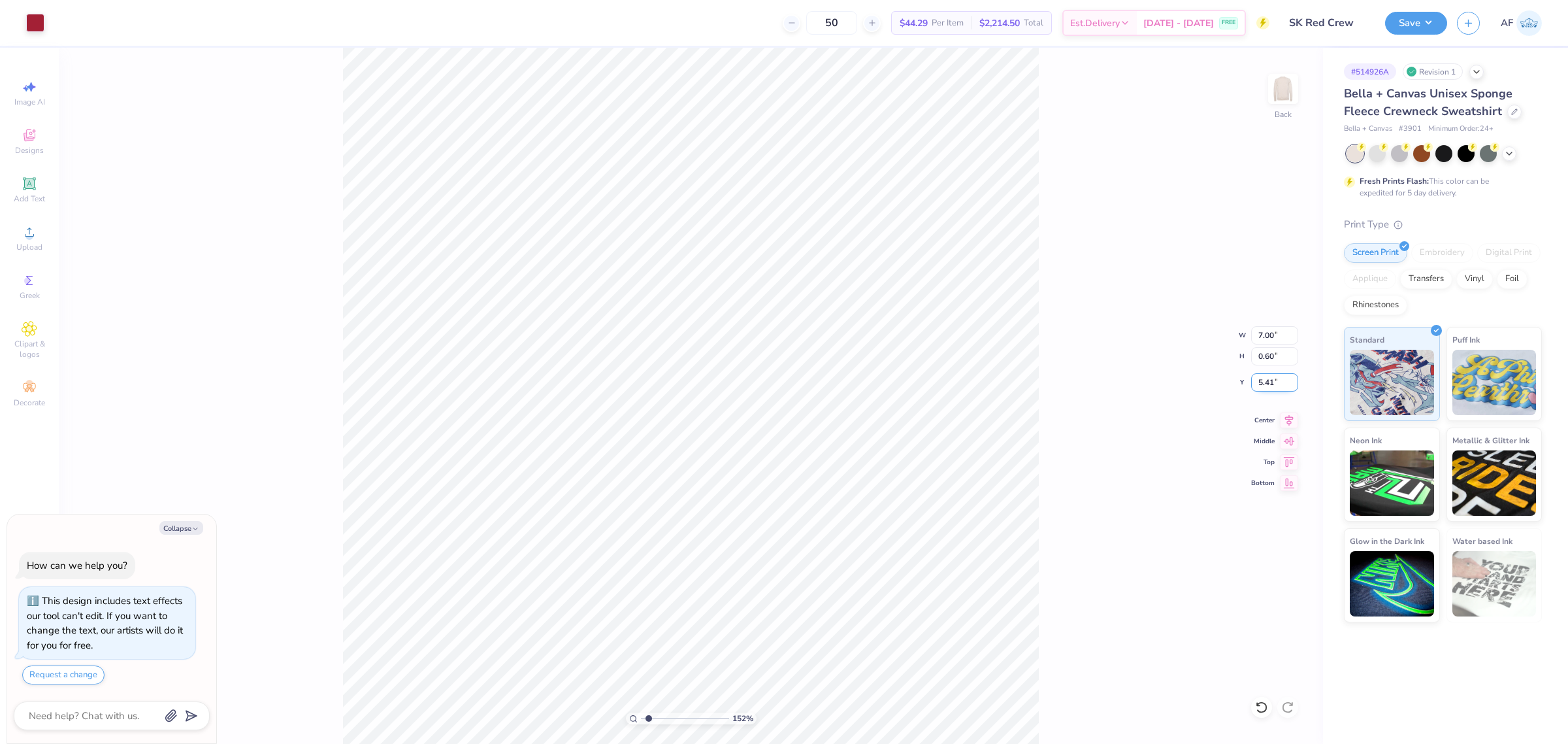
type textarea "x"
type input "1.51721301232853"
type textarea "x"
type input "1.51721301232853"
click at [406, 214] on div "152 % Back" at bounding box center [690, 396] width 1264 height 696
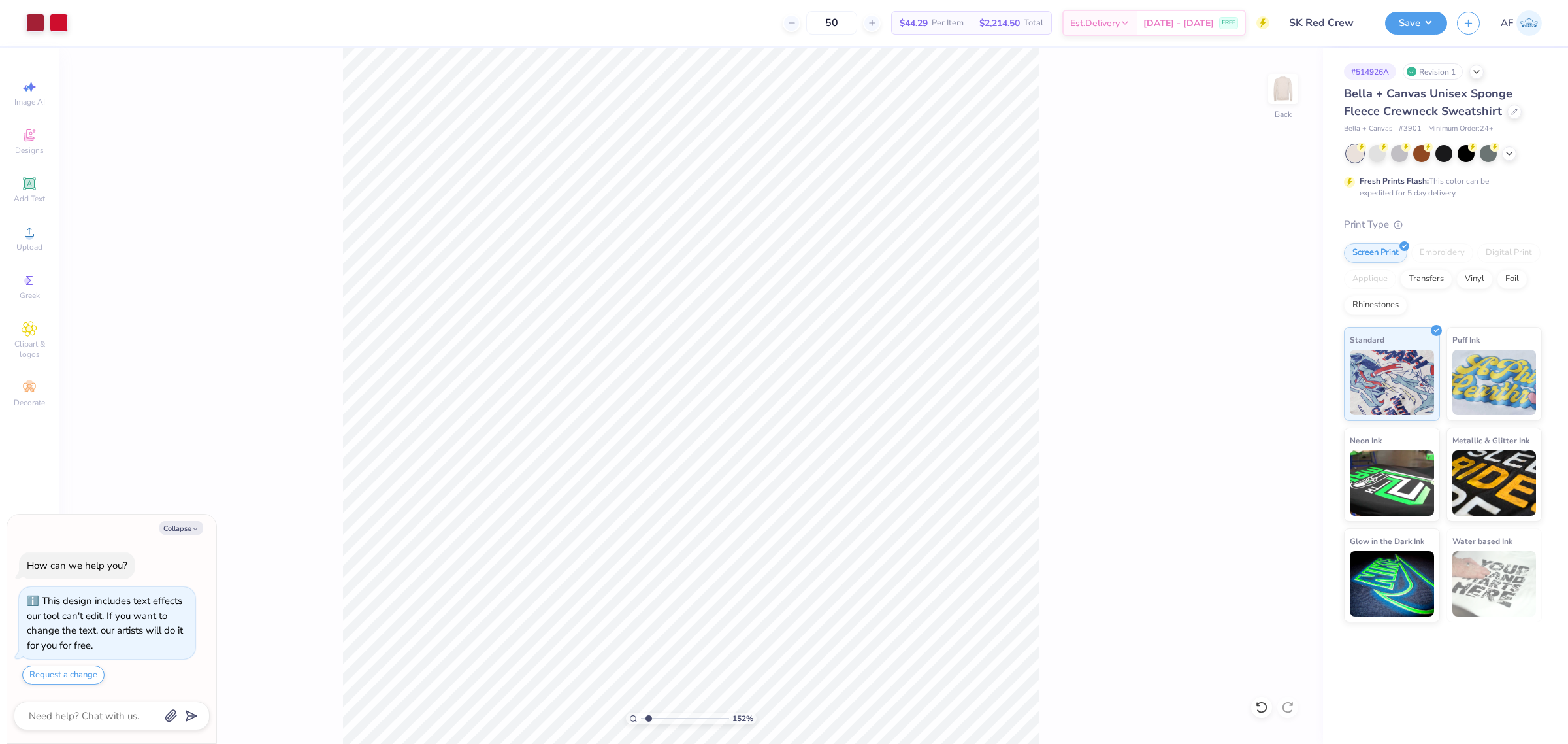
type textarea "x"
type input "1.51721301232853"
type textarea "x"
type input "1.51721301232853"
type textarea "x"
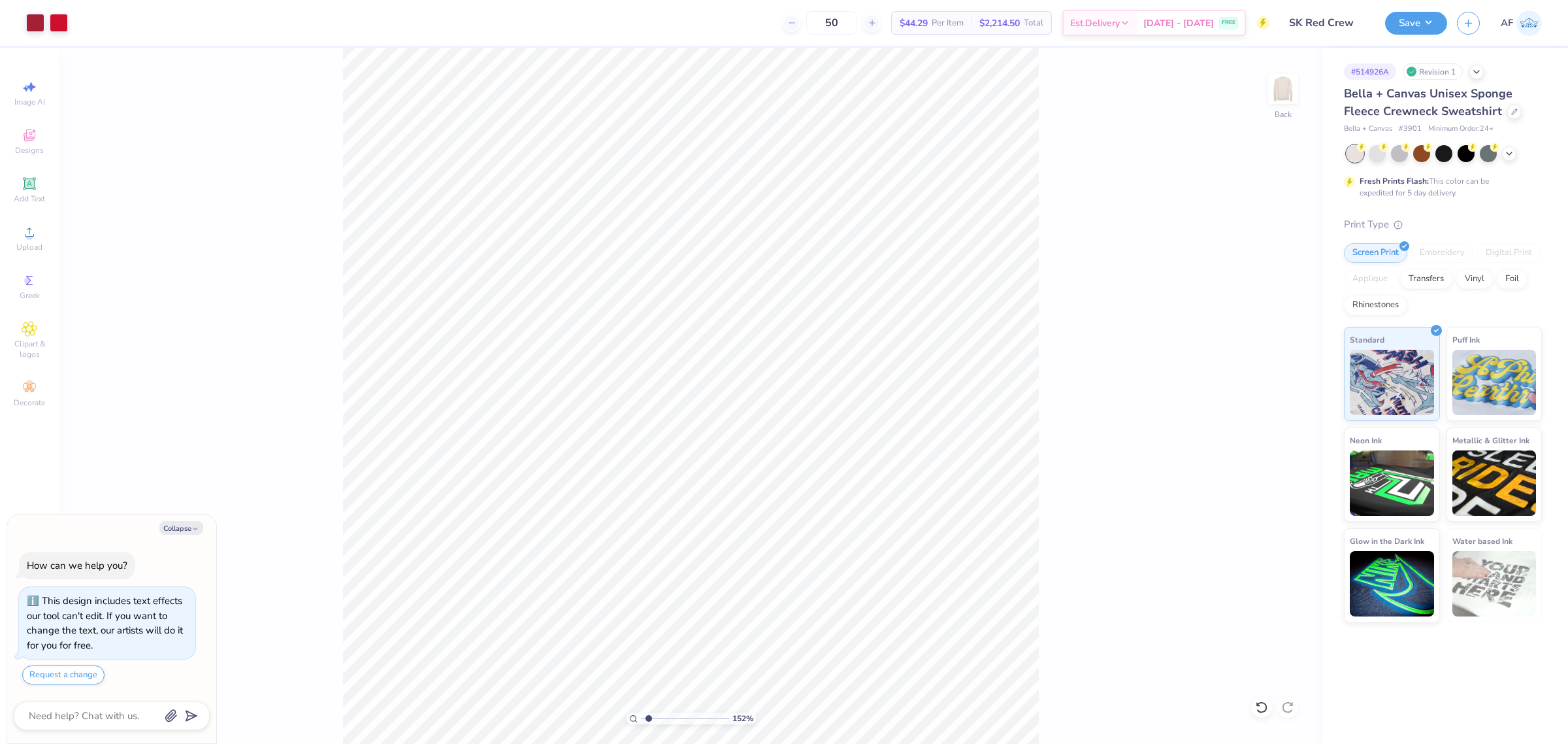
type input "1.51721301232853"
click at [1272, 386] on input "5.41" at bounding box center [1274, 382] width 47 height 18
type input "5.40"
type textarea "x"
type input "1.51721301232853"
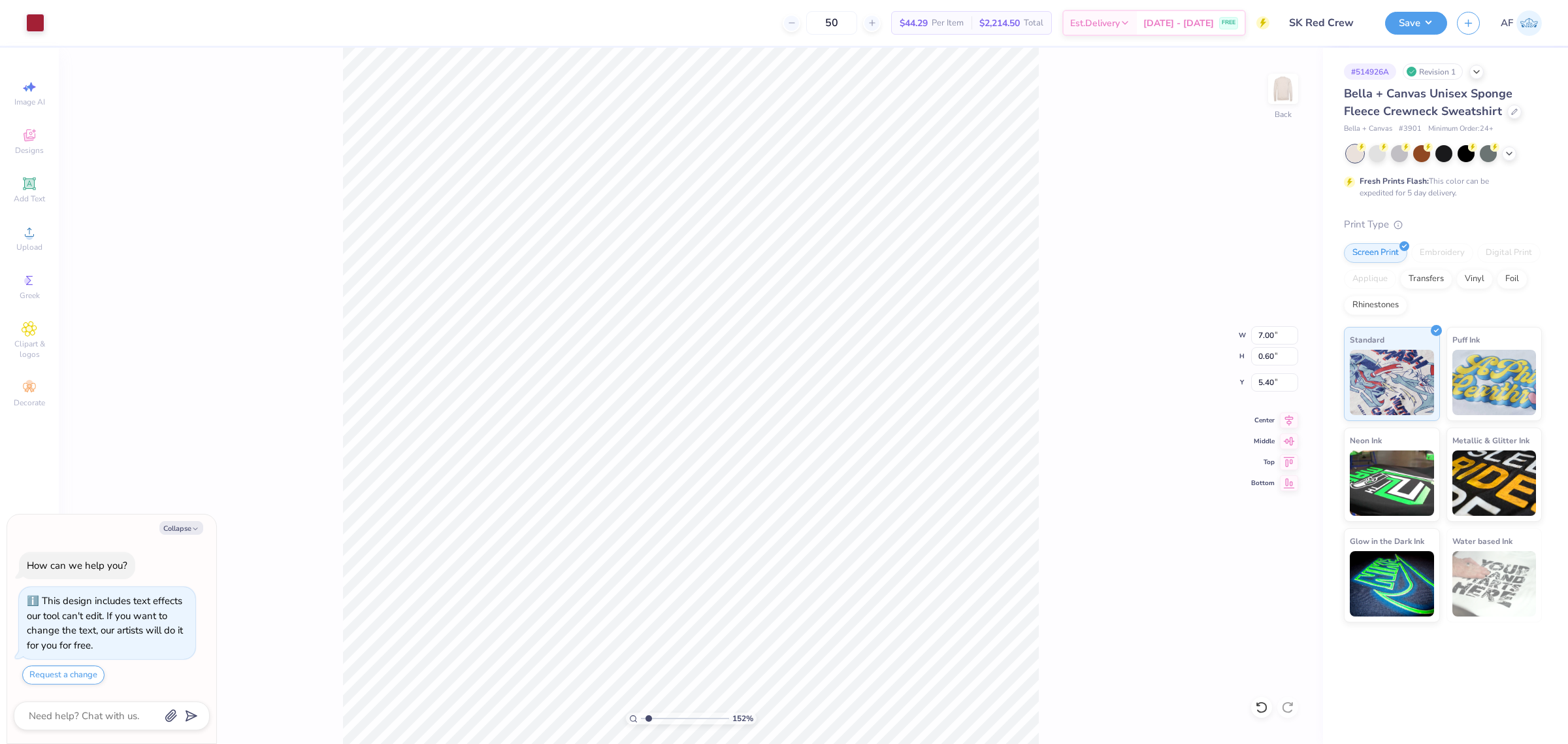
type textarea "x"
type input "1.51721301232853"
type textarea "x"
type input "1.51721301232853"
click at [1436, 25] on button "Save" at bounding box center [1416, 20] width 62 height 23
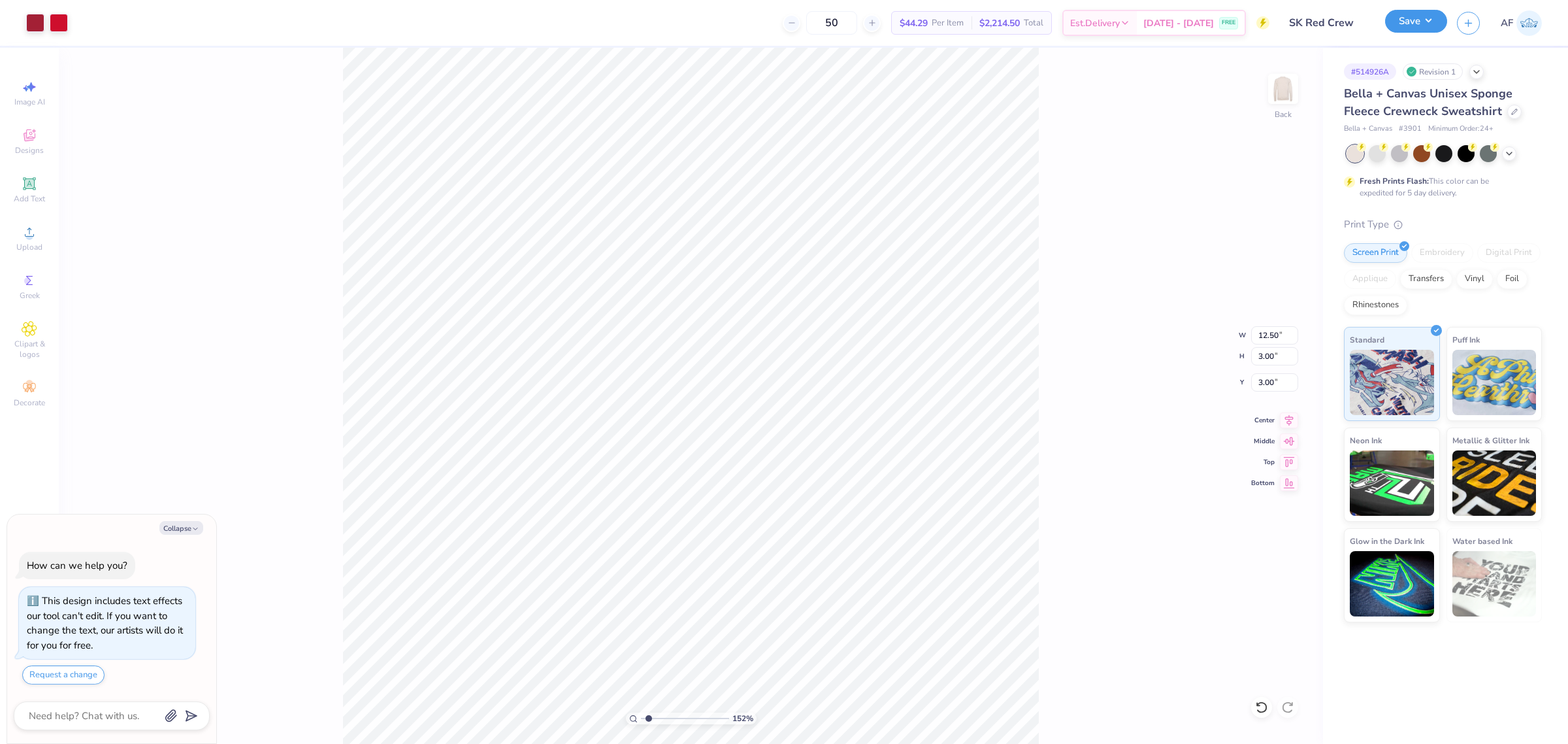
type textarea "x"
type input "1.51721301232853"
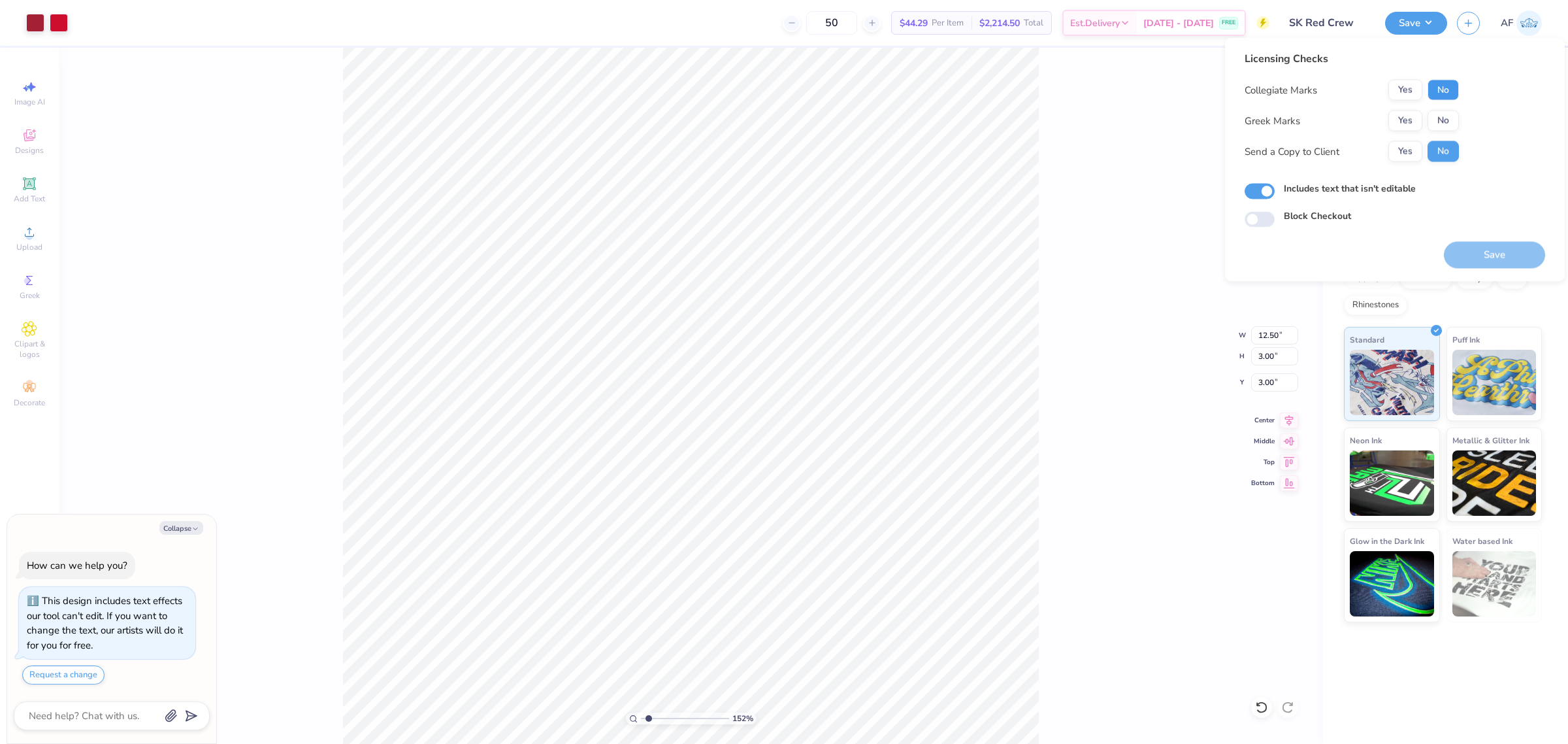
click at [1439, 86] on button "No" at bounding box center [1443, 90] width 31 height 21
click at [1405, 113] on button "Yes" at bounding box center [1405, 121] width 34 height 21
type textarea "x"
type input "1.51721301232853"
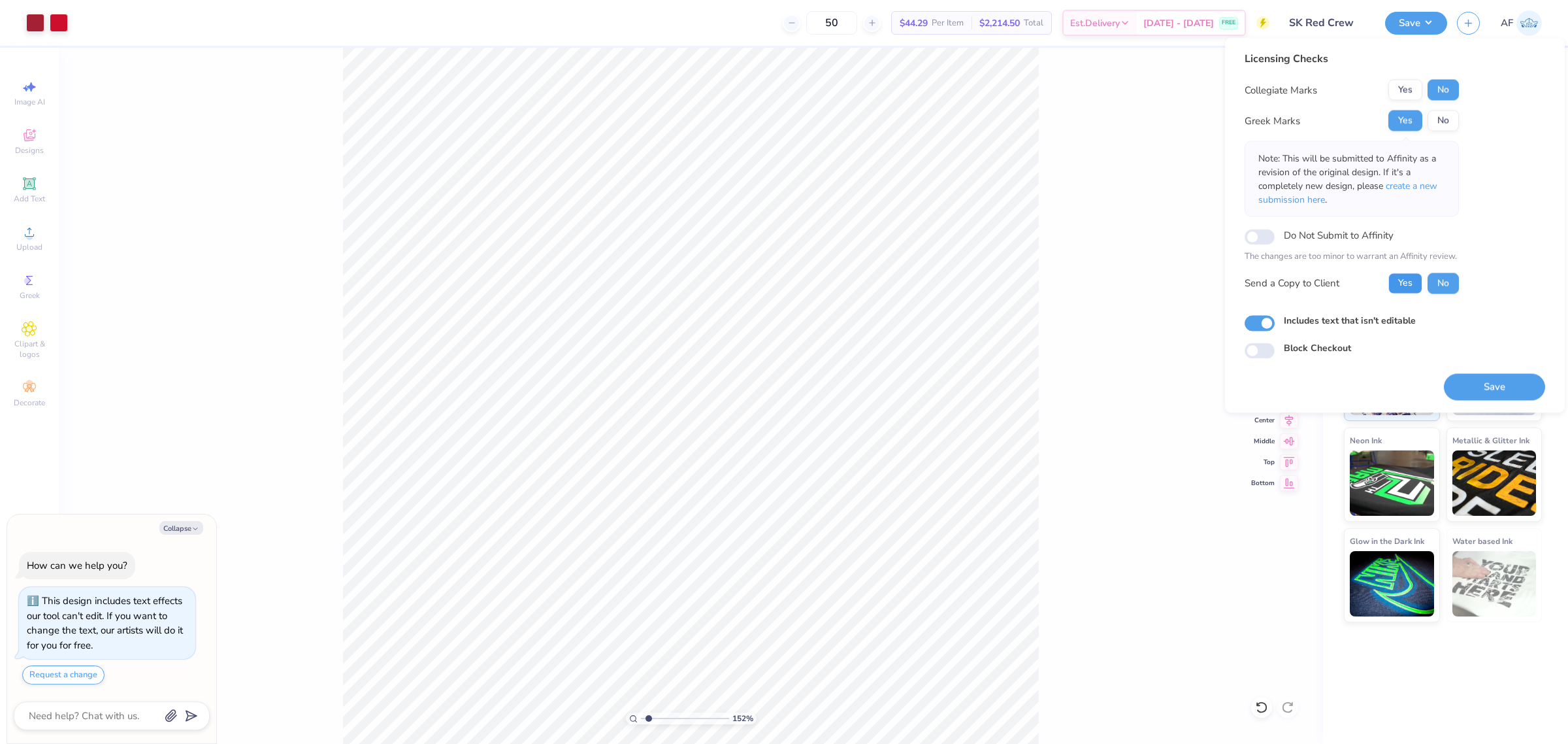
click at [1403, 279] on button "Yes" at bounding box center [1405, 283] width 34 height 21
type textarea "x"
type input "1.51721301232853"
click at [1496, 386] on button "Save" at bounding box center [1494, 386] width 101 height 27
type textarea "x"
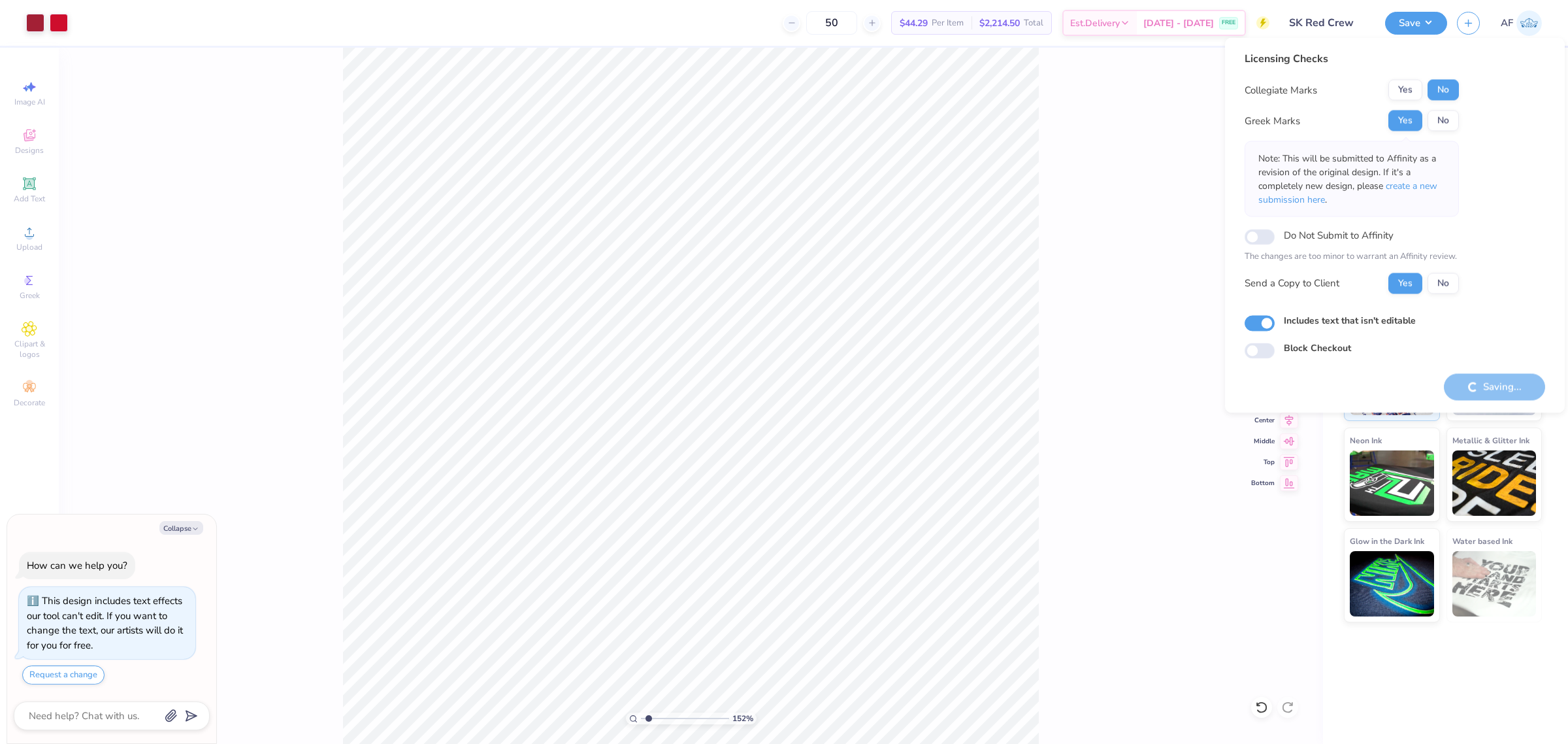
type input "1.51721301232853"
type textarea "x"
type input "1.51721301232853"
